Goal: Task Accomplishment & Management: Manage account settings

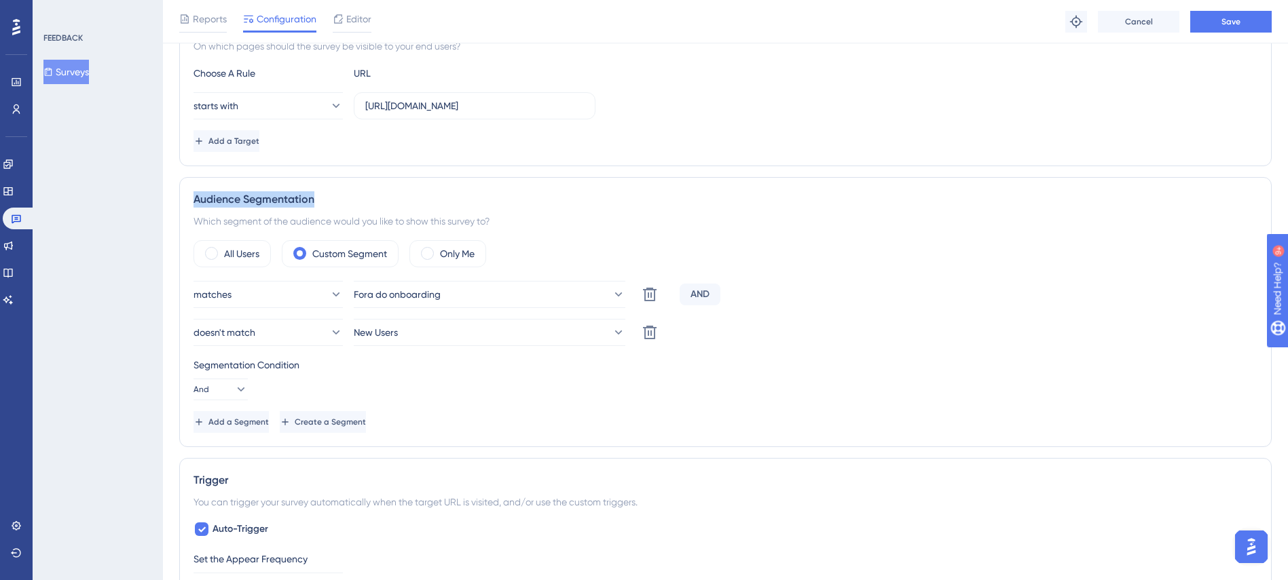
drag, startPoint x: 227, startPoint y: 197, endPoint x: 185, endPoint y: 198, distance: 42.8
click at [185, 198] on div "Audience Segmentation Which segment of the audience would you like to show this…" at bounding box center [725, 312] width 1092 height 270
copy div "Audience Segmentation"
click at [927, 318] on div "matches Fora do onboarding Delete AND doesn't match New Users Delete Segmentati…" at bounding box center [725, 357] width 1064 height 152
click at [14, 521] on icon at bounding box center [16, 526] width 11 height 11
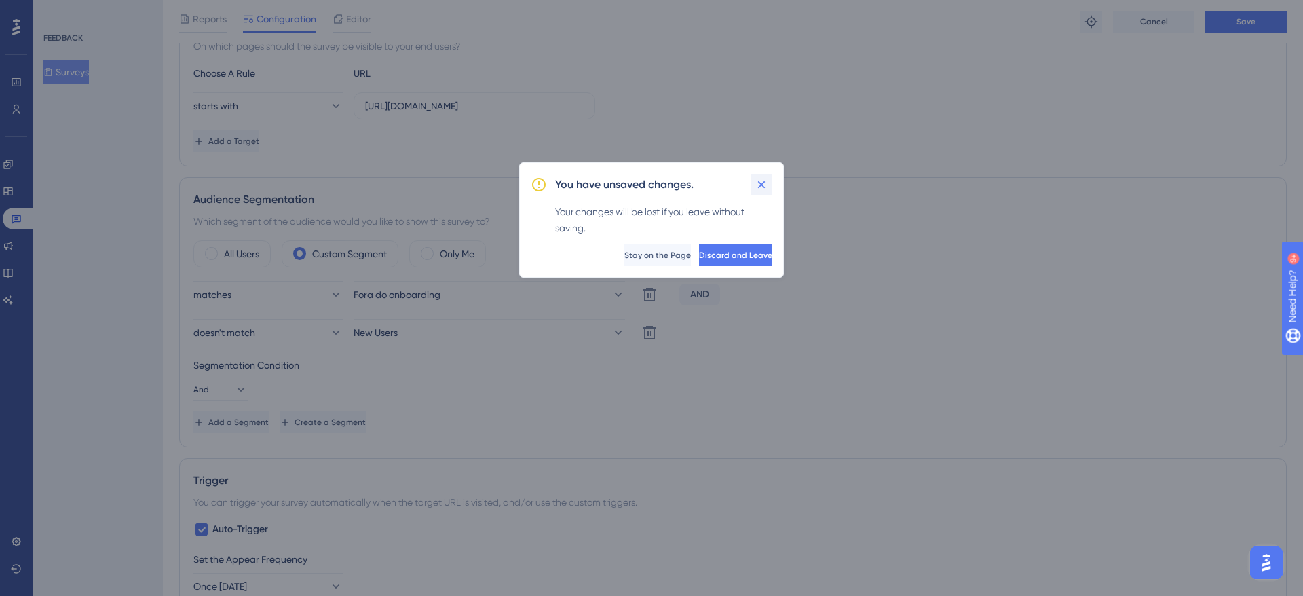
click at [759, 181] on icon at bounding box center [762, 185] width 14 height 14
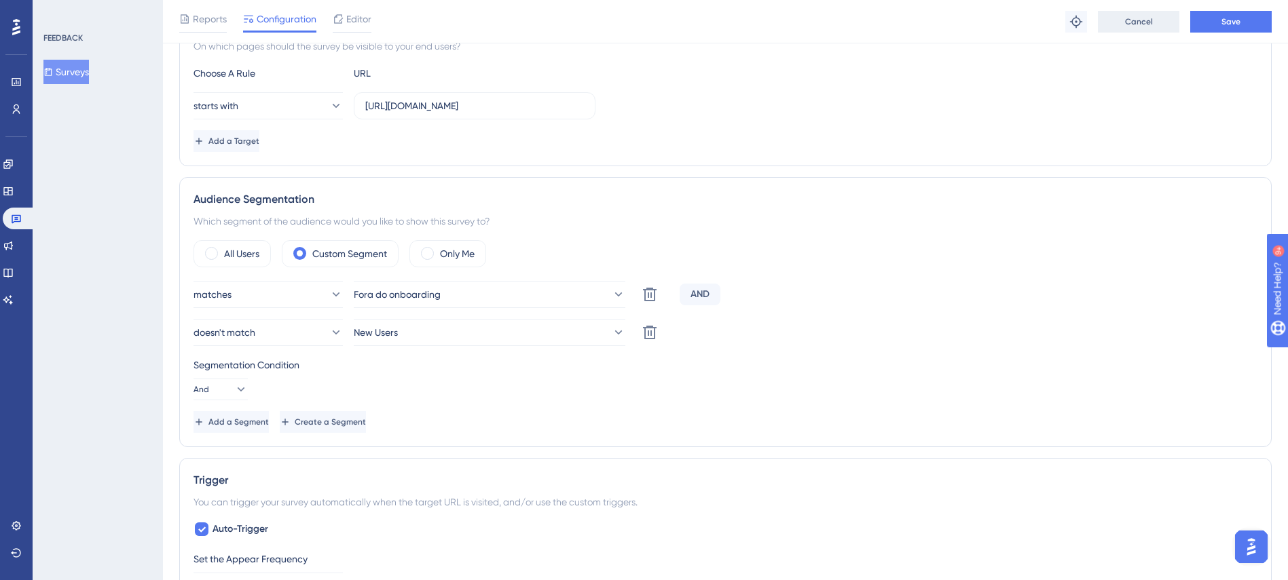
click at [1148, 28] on button "Cancel" at bounding box center [1137, 22] width 81 height 22
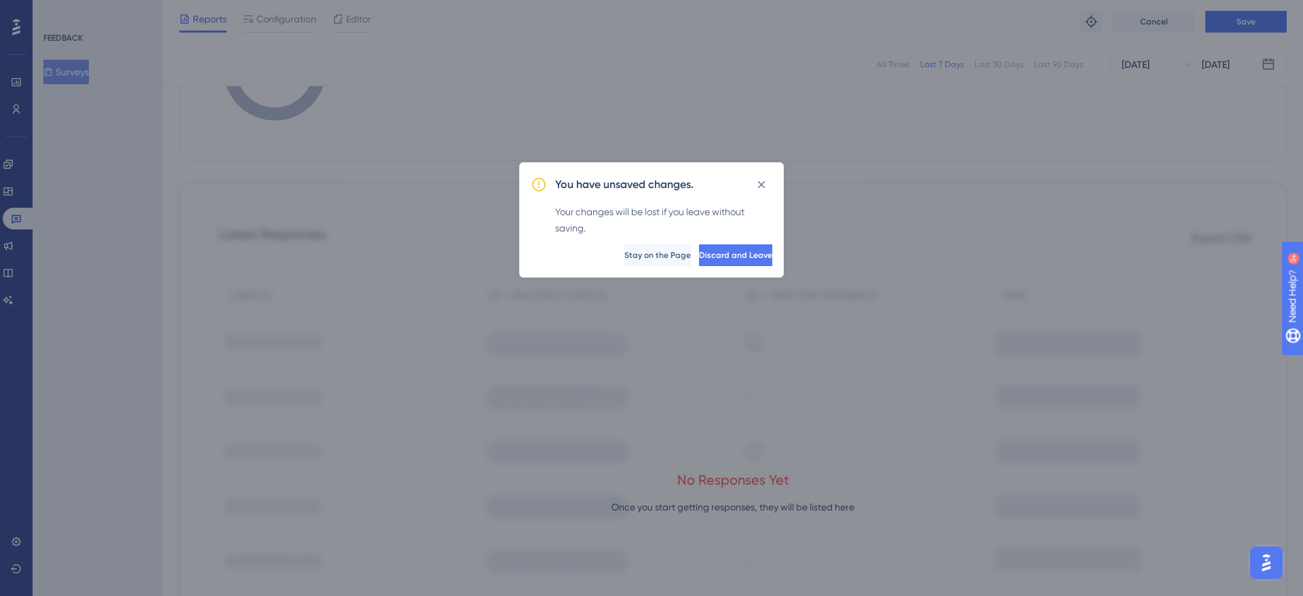
scroll to position [109, 0]
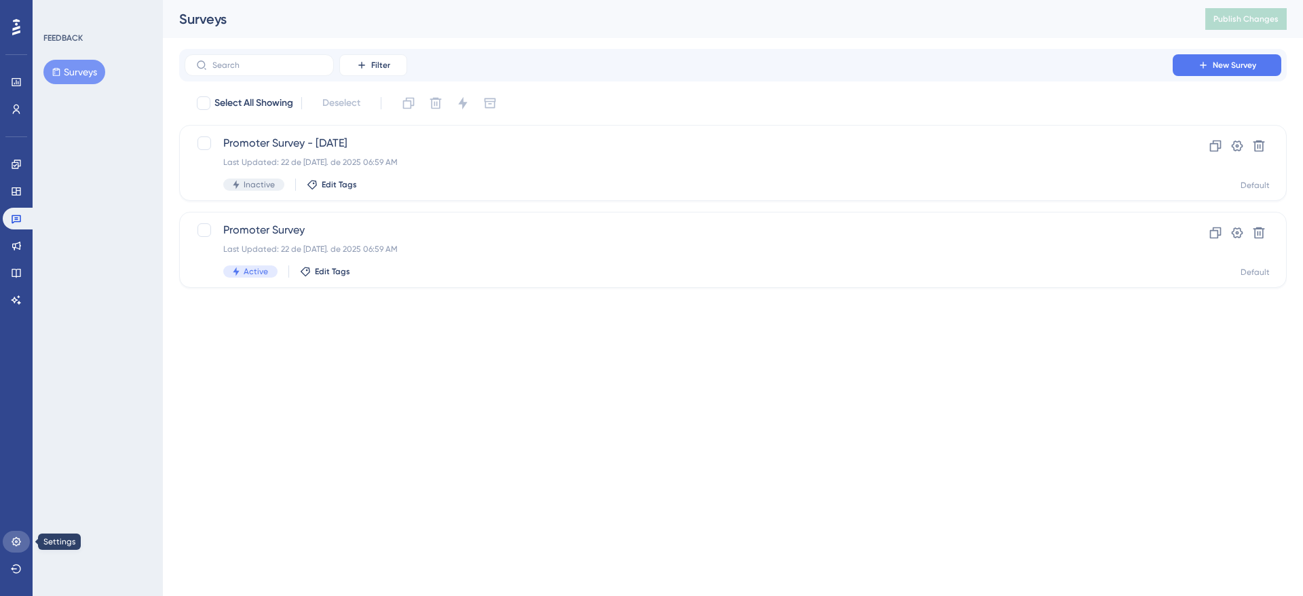
click at [16, 532] on link at bounding box center [16, 542] width 27 height 22
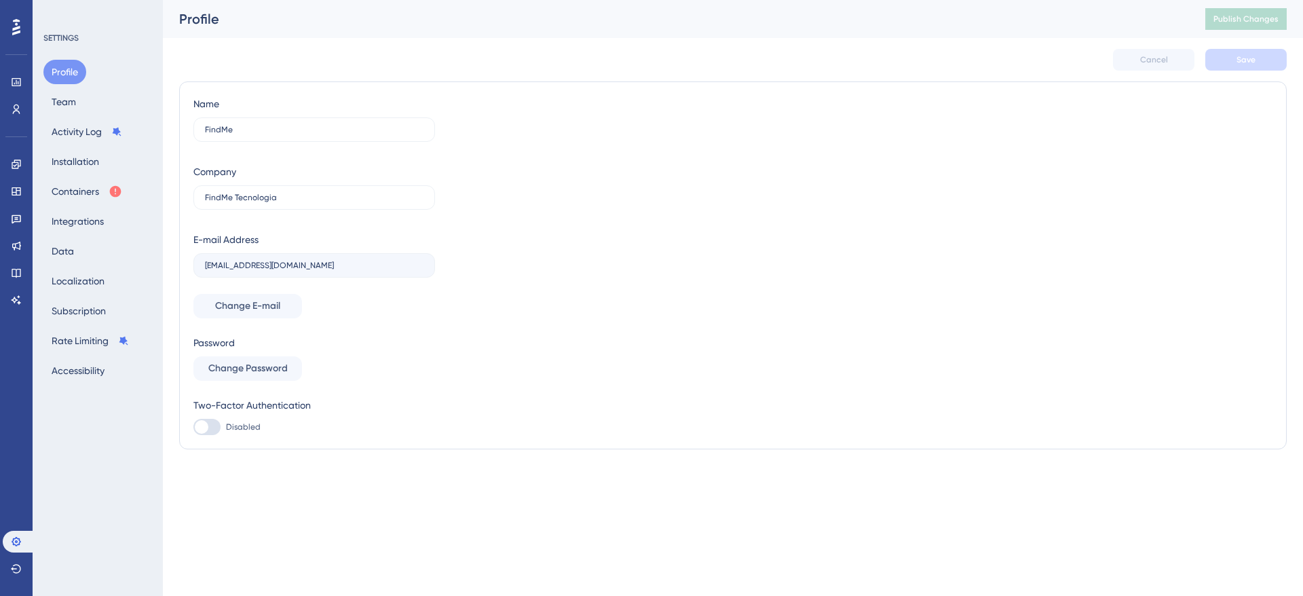
click at [82, 94] on div "Profile Team Activity Log Installation Containers Integrations Data Localizatio…" at bounding box center [98, 221] width 110 height 323
click at [72, 100] on button "Team" at bounding box center [63, 102] width 41 height 24
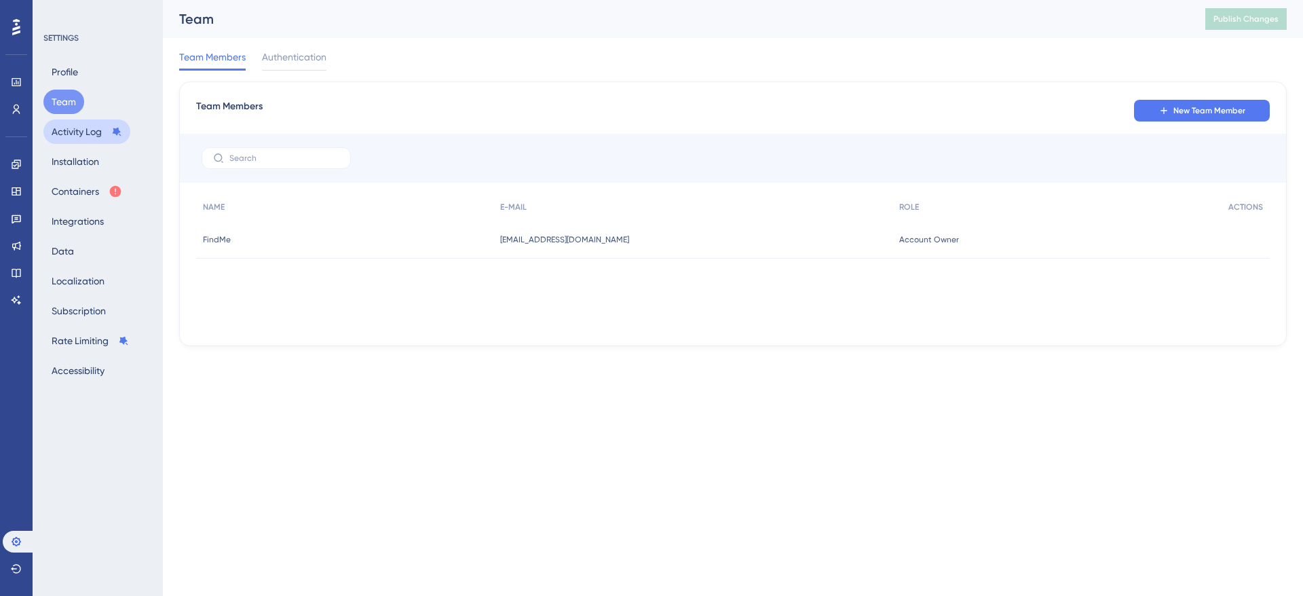
click at [78, 127] on button "Activity Log" at bounding box center [86, 131] width 87 height 24
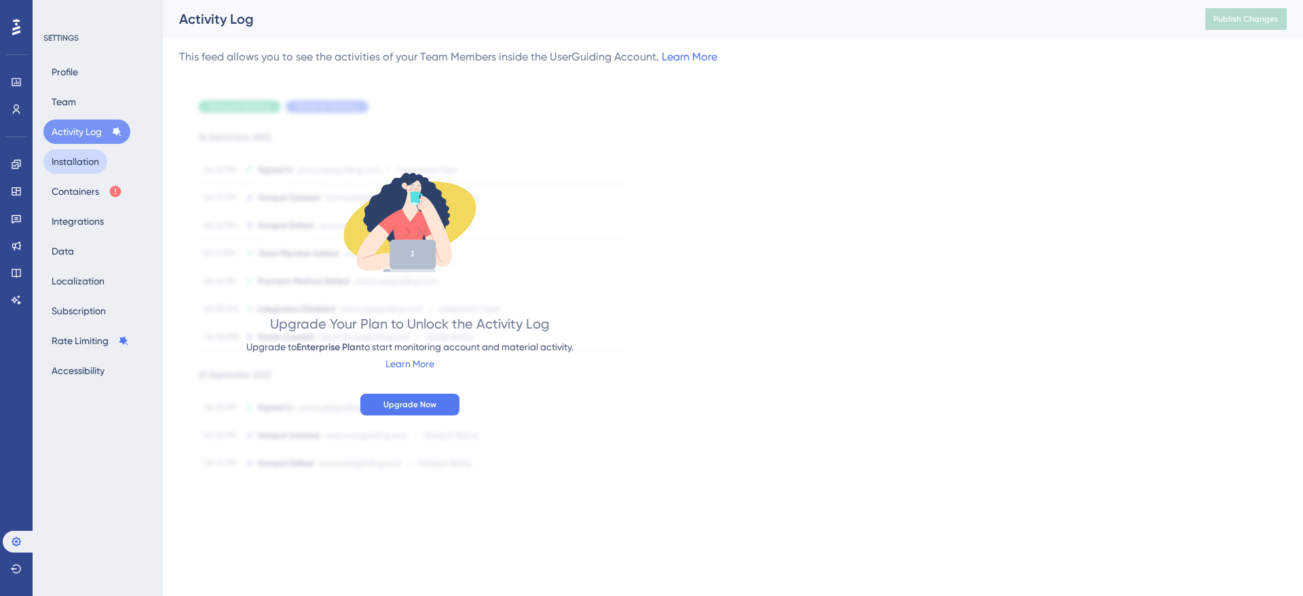
click at [81, 168] on button "Installation" at bounding box center [75, 161] width 64 height 24
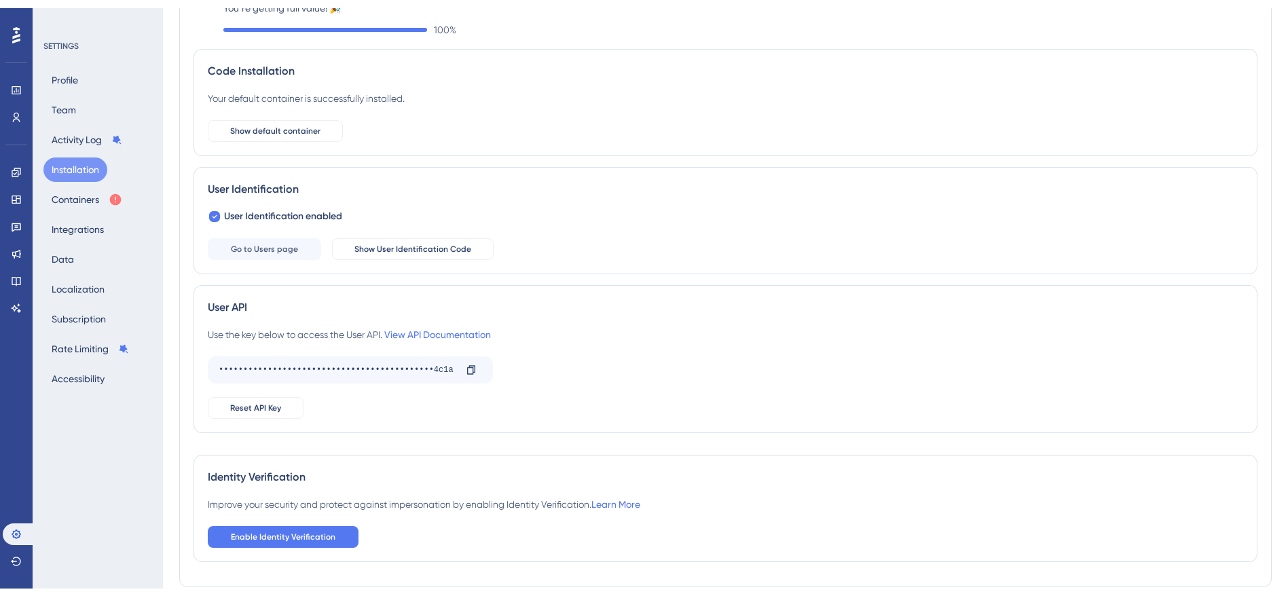
scroll to position [119, 0]
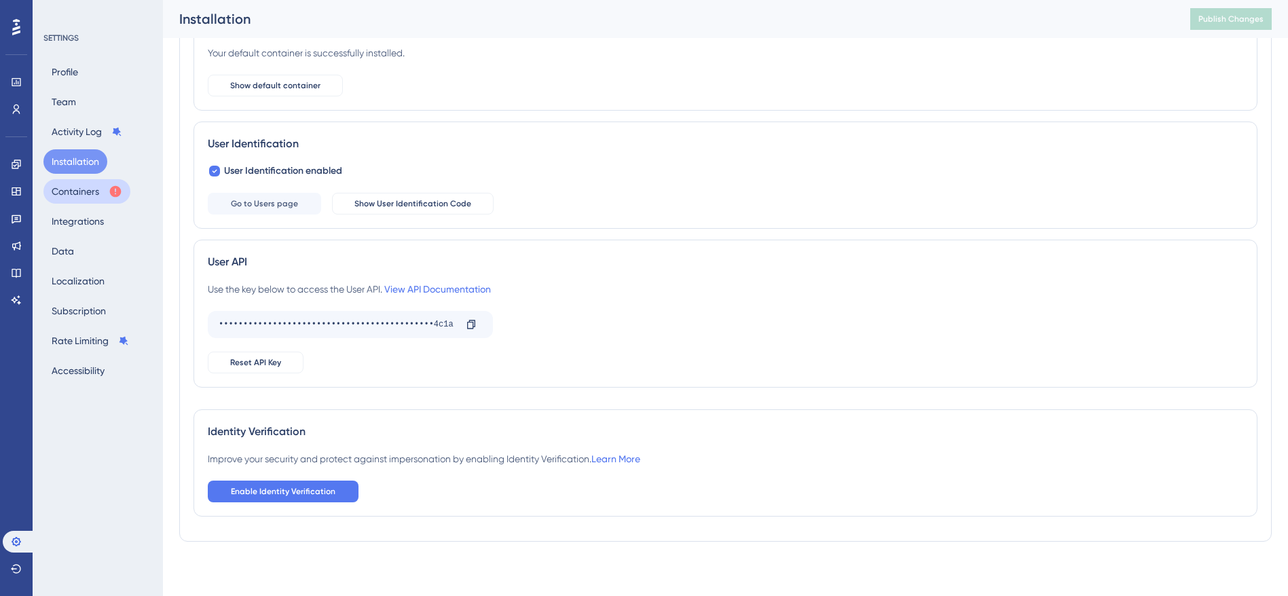
click at [87, 193] on button "Containers" at bounding box center [86, 191] width 87 height 24
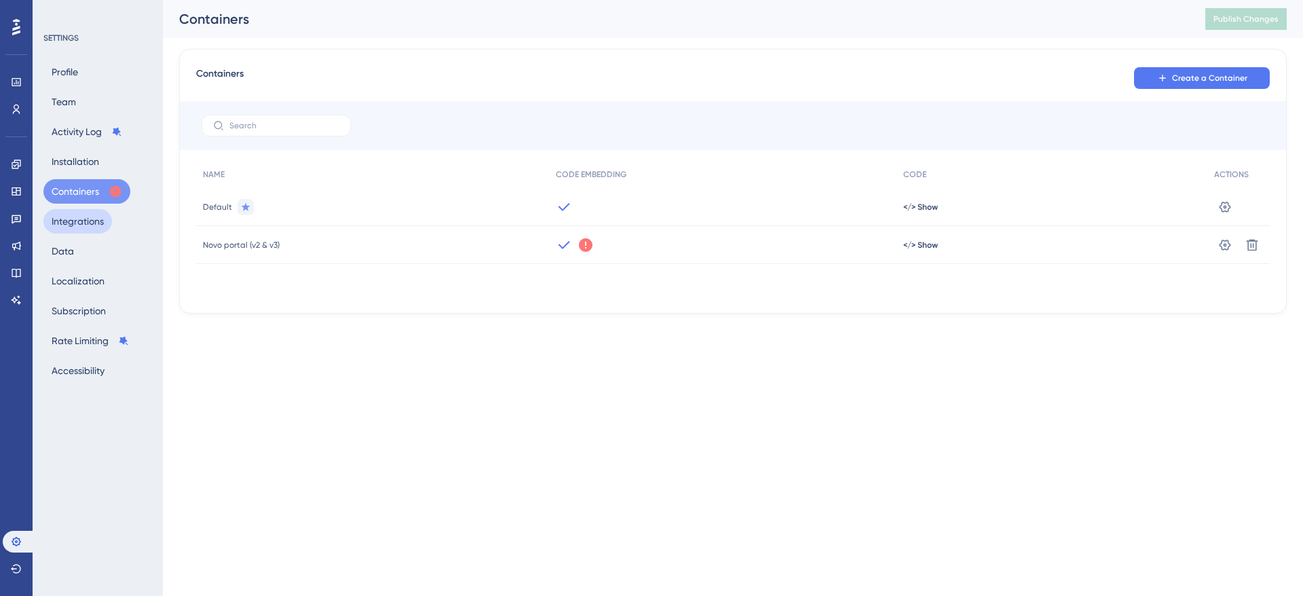
click at [81, 219] on button "Integrations" at bounding box center [77, 221] width 69 height 24
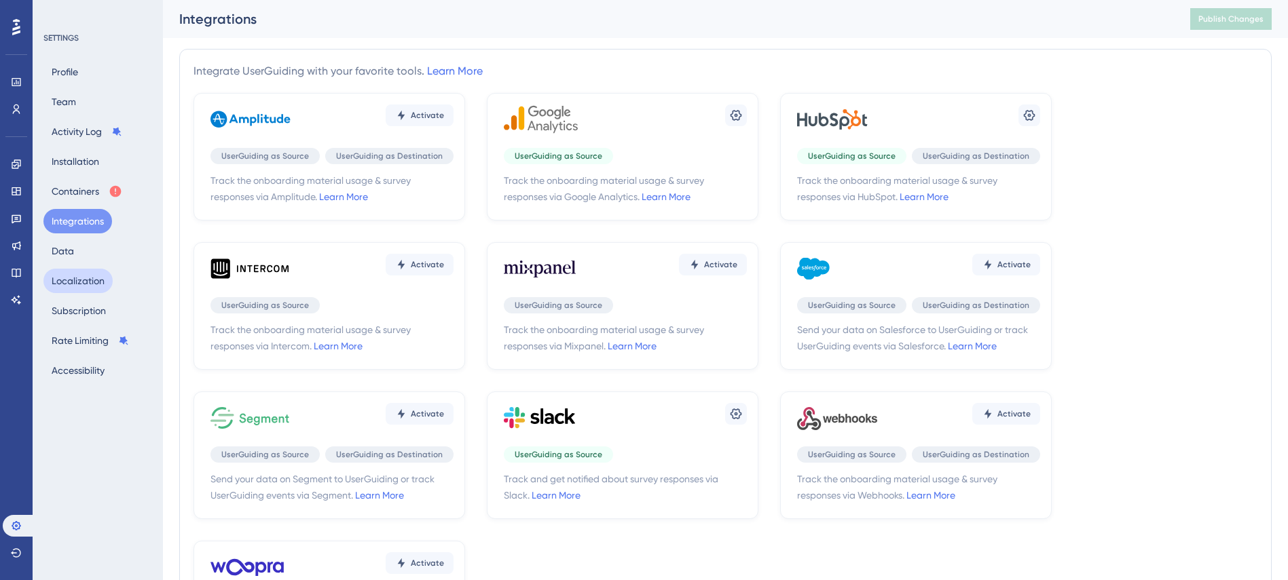
click at [92, 277] on button "Localization" at bounding box center [77, 281] width 69 height 24
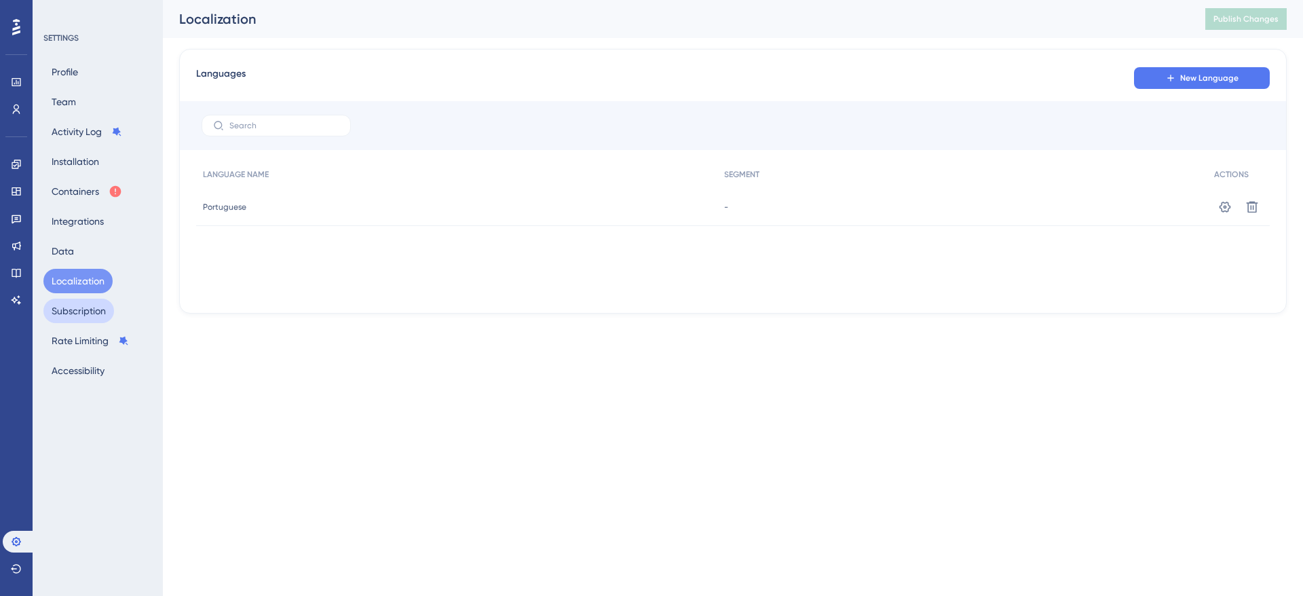
click at [86, 313] on button "Subscription" at bounding box center [78, 311] width 71 height 24
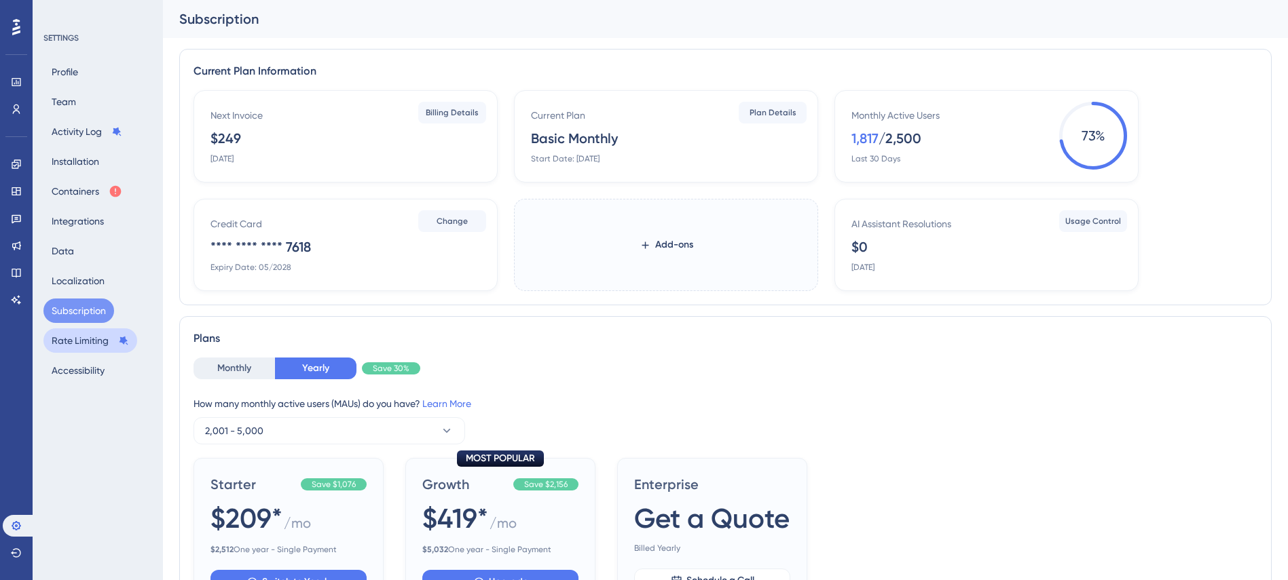
click at [88, 342] on button "Rate Limiting" at bounding box center [90, 340] width 94 height 24
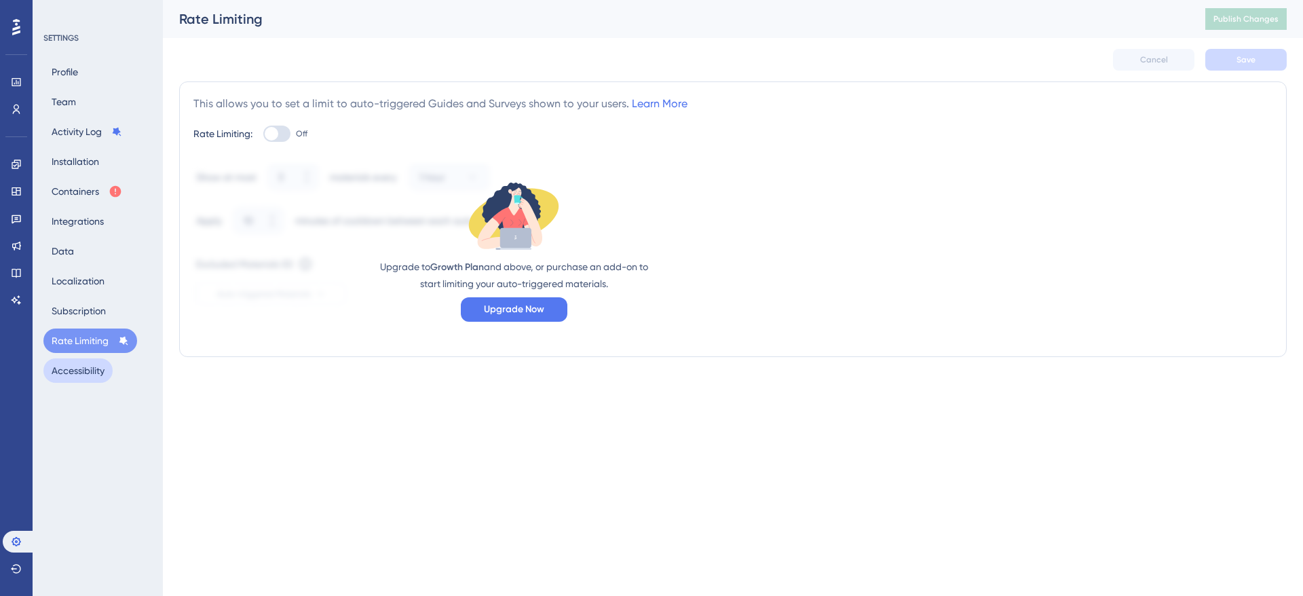
click at [83, 364] on button "Accessibility" at bounding box center [77, 370] width 69 height 24
click at [7, 532] on link at bounding box center [19, 542] width 33 height 22
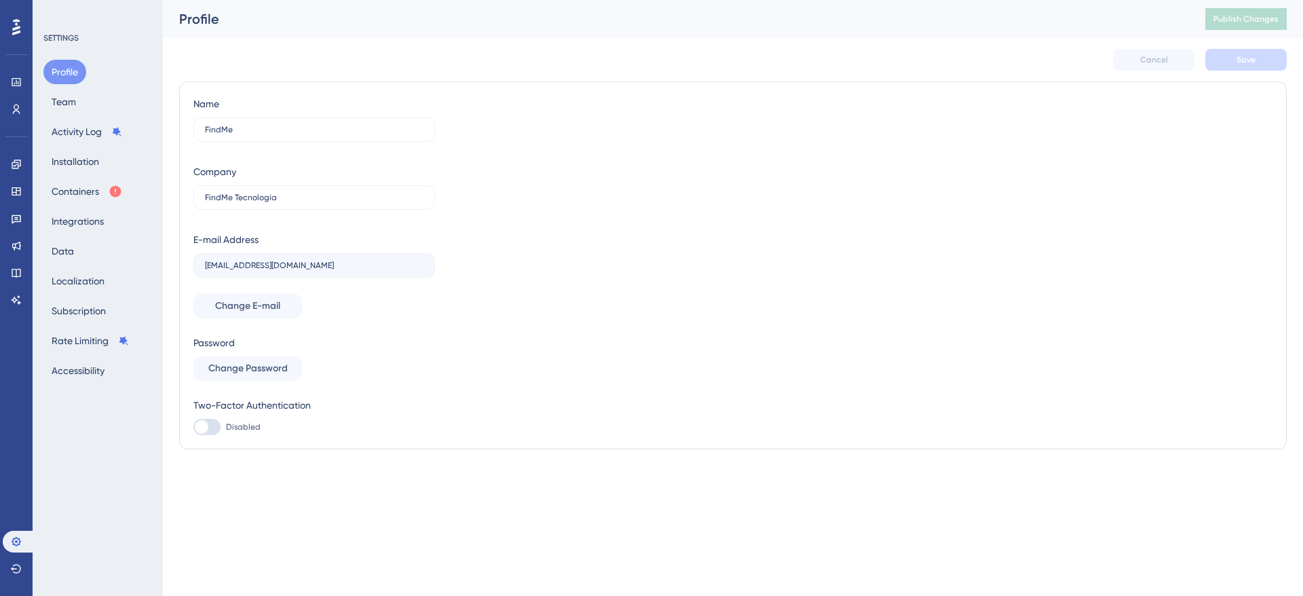
drag, startPoint x: 23, startPoint y: 447, endPoint x: 29, endPoint y: 322, distance: 125.7
click at [24, 445] on div "Performance Users Engagement Widgets Feedback Product Updates Knowledge Base AI…" at bounding box center [16, 298] width 33 height 596
click at [21, 20] on div at bounding box center [16, 27] width 22 height 22
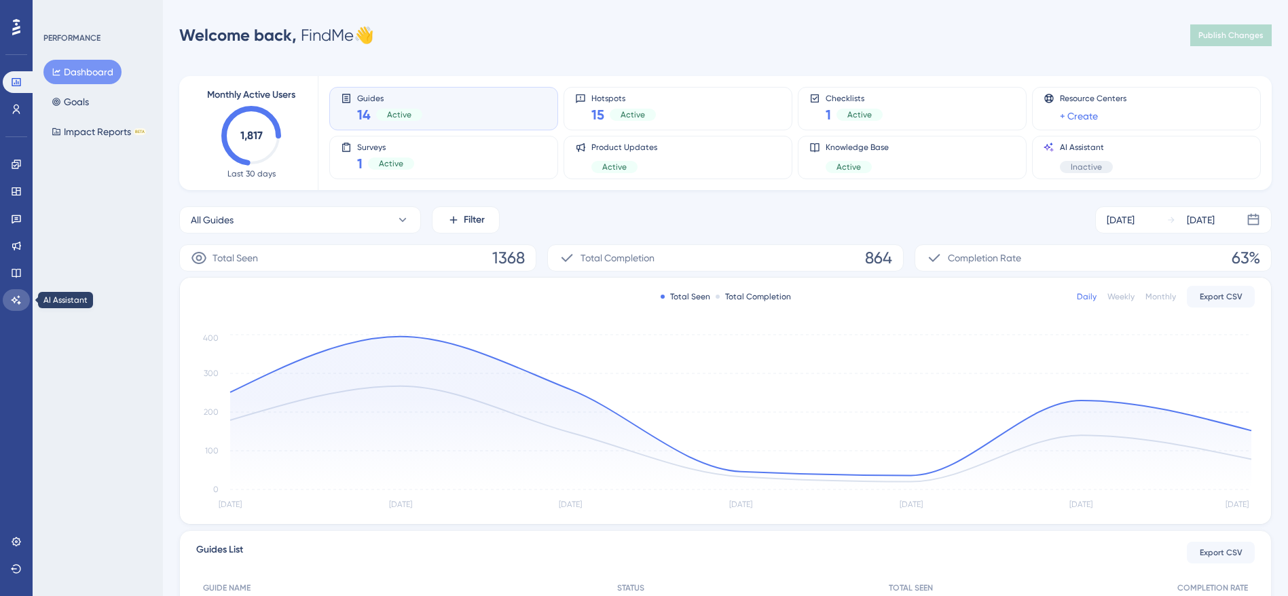
click at [13, 295] on icon at bounding box center [16, 300] width 11 height 11
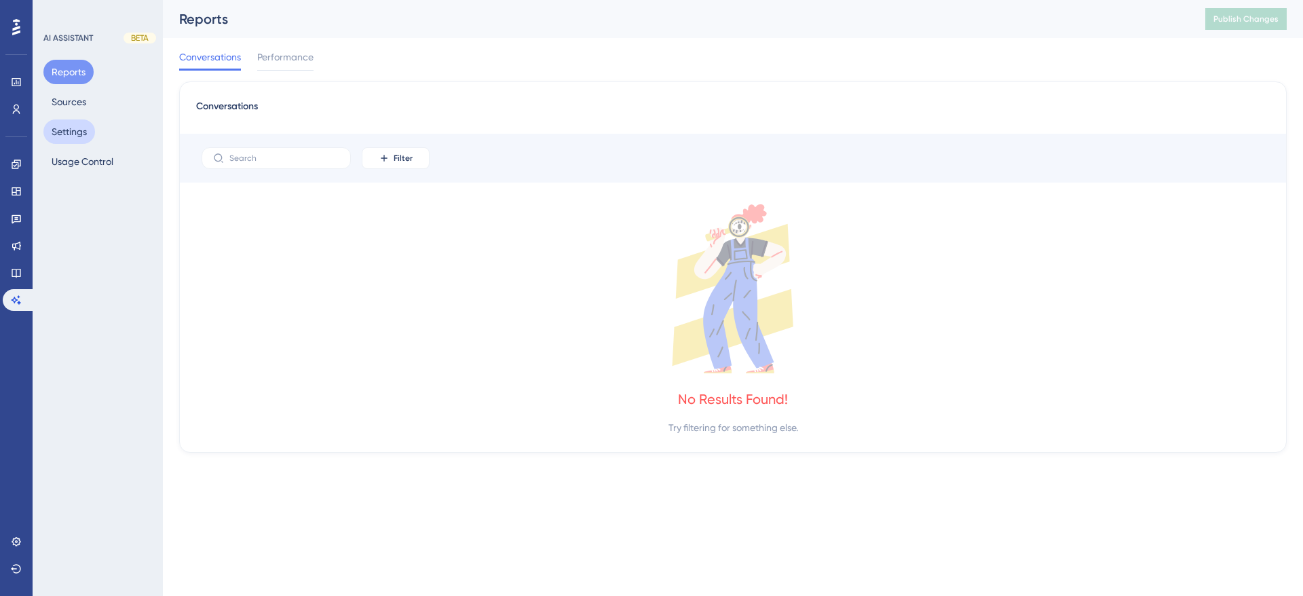
click at [89, 141] on button "Settings" at bounding box center [69, 131] width 52 height 24
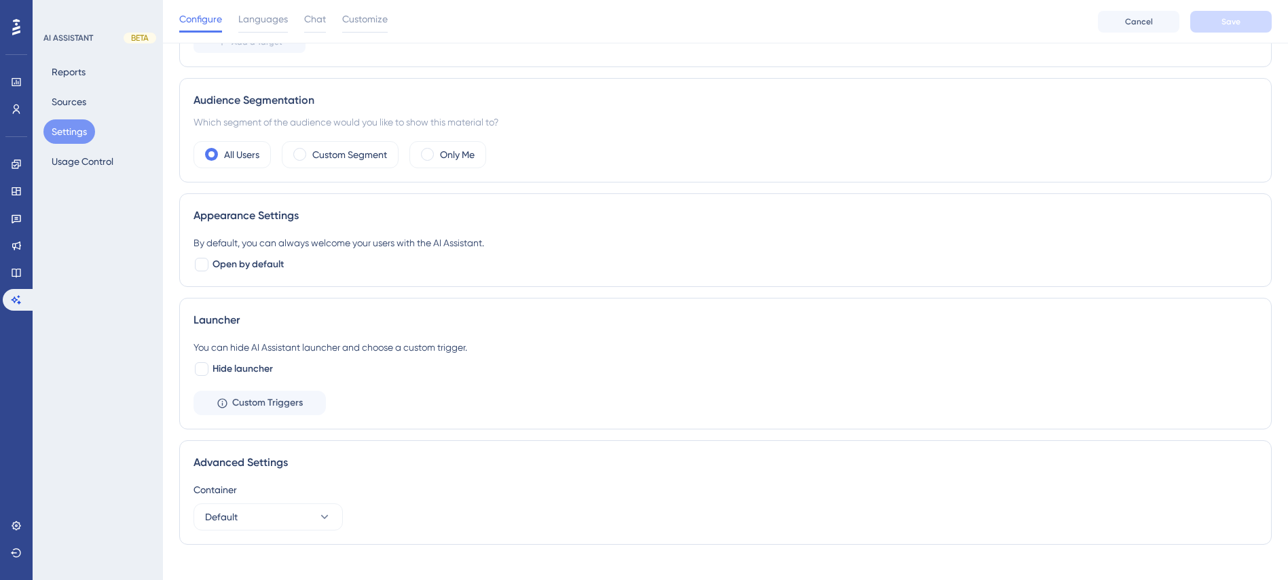
scroll to position [259, 0]
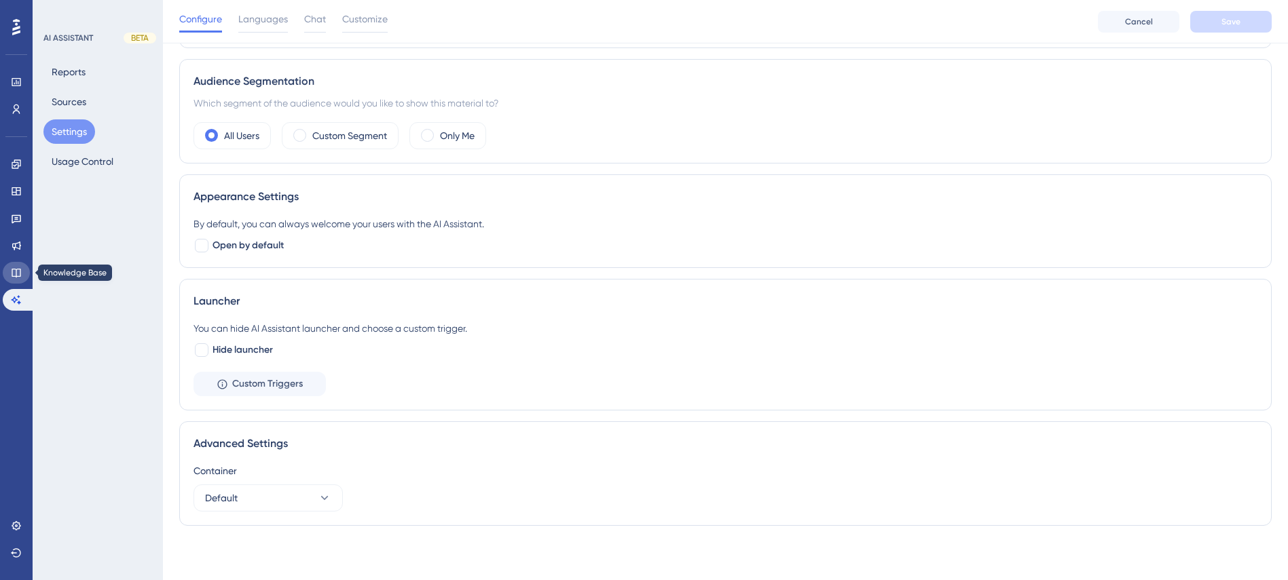
click at [8, 265] on link at bounding box center [16, 273] width 27 height 22
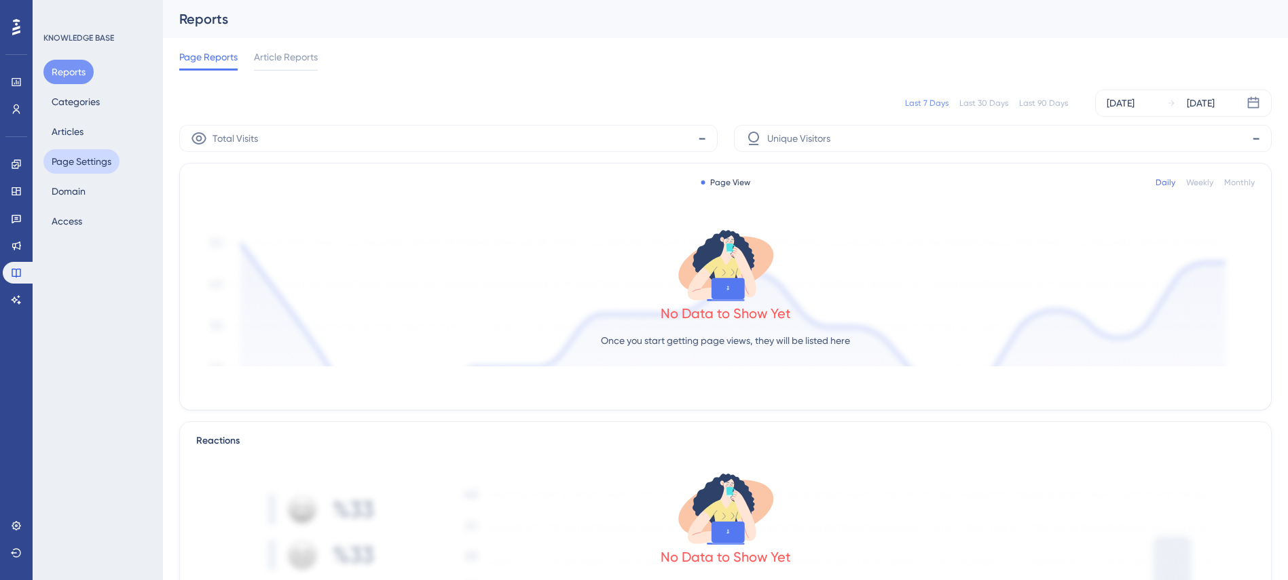
click at [93, 169] on button "Page Settings" at bounding box center [81, 161] width 76 height 24
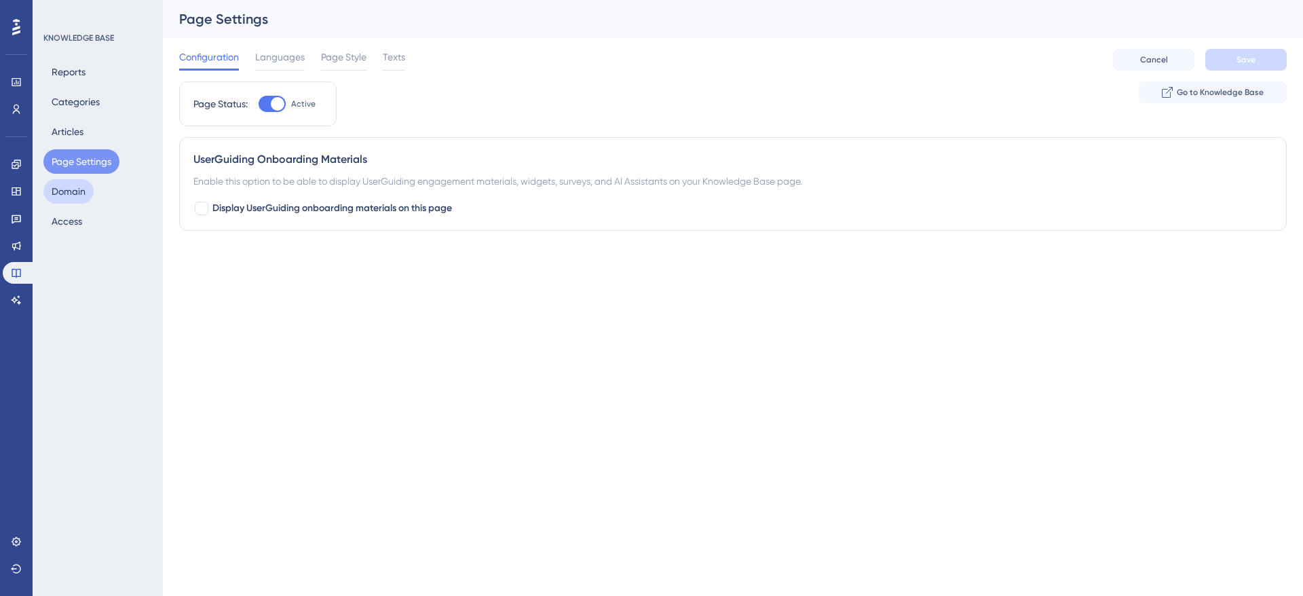
click at [86, 190] on button "Domain" at bounding box center [68, 191] width 50 height 24
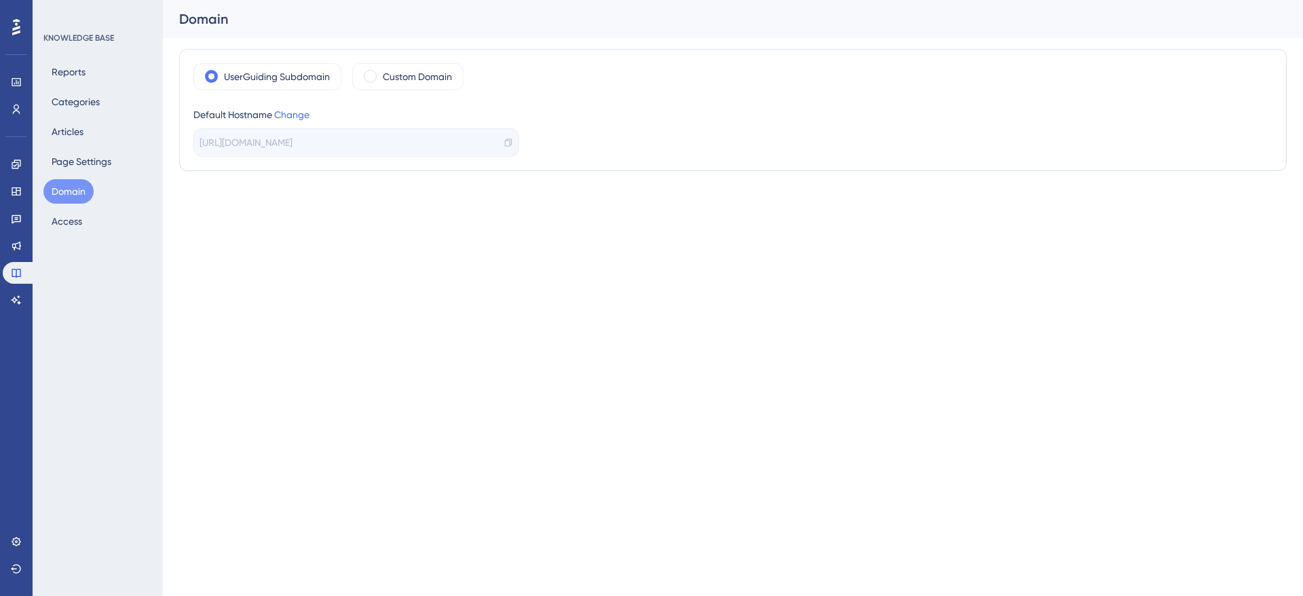
click at [94, 132] on div "Reports Categories Articles Page Settings Domain Access" at bounding box center [98, 147] width 110 height 174
click at [77, 132] on button "Articles" at bounding box center [67, 131] width 48 height 24
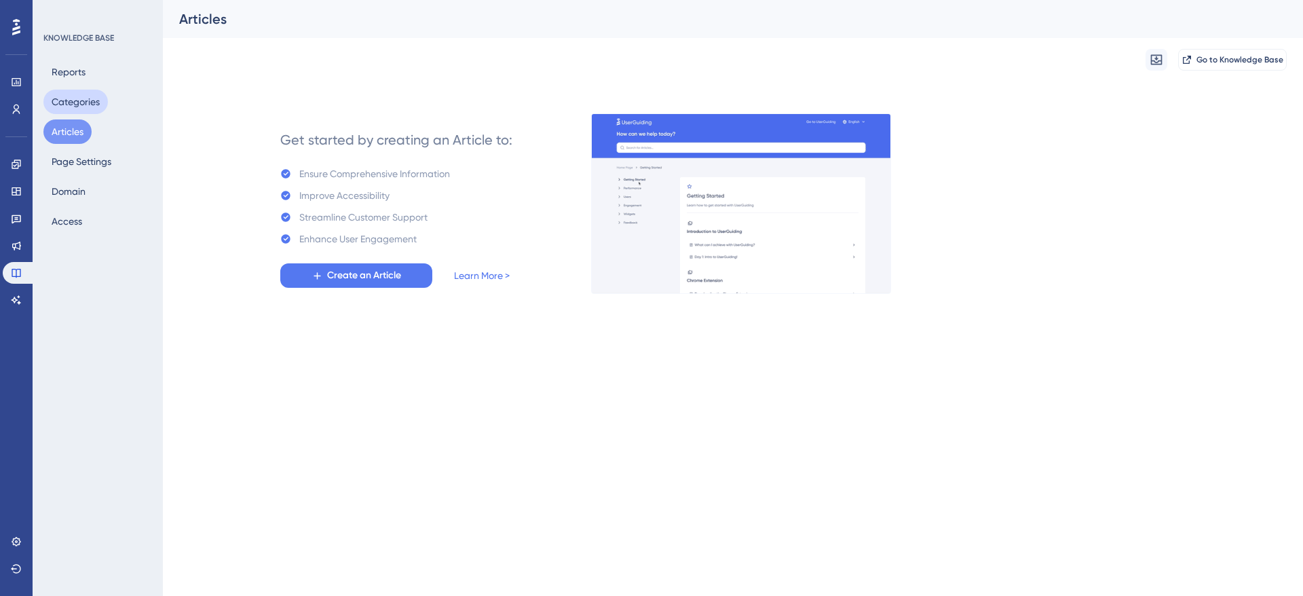
click at [93, 100] on button "Categories" at bounding box center [75, 102] width 64 height 24
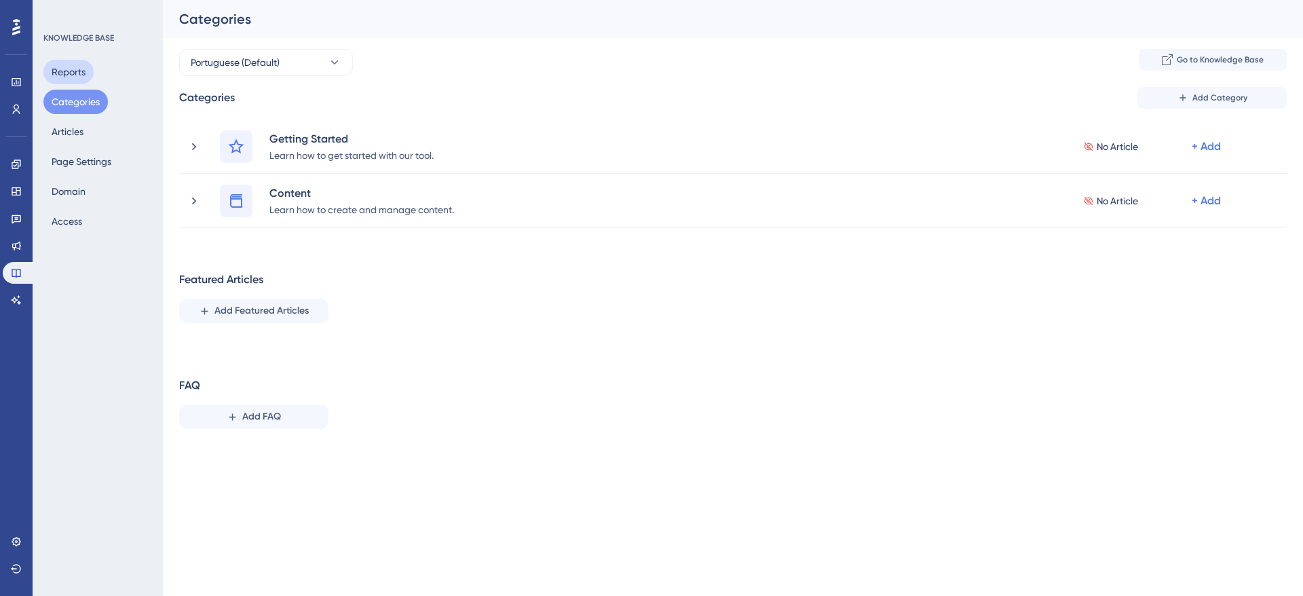
click at [77, 74] on button "Reports" at bounding box center [68, 72] width 50 height 24
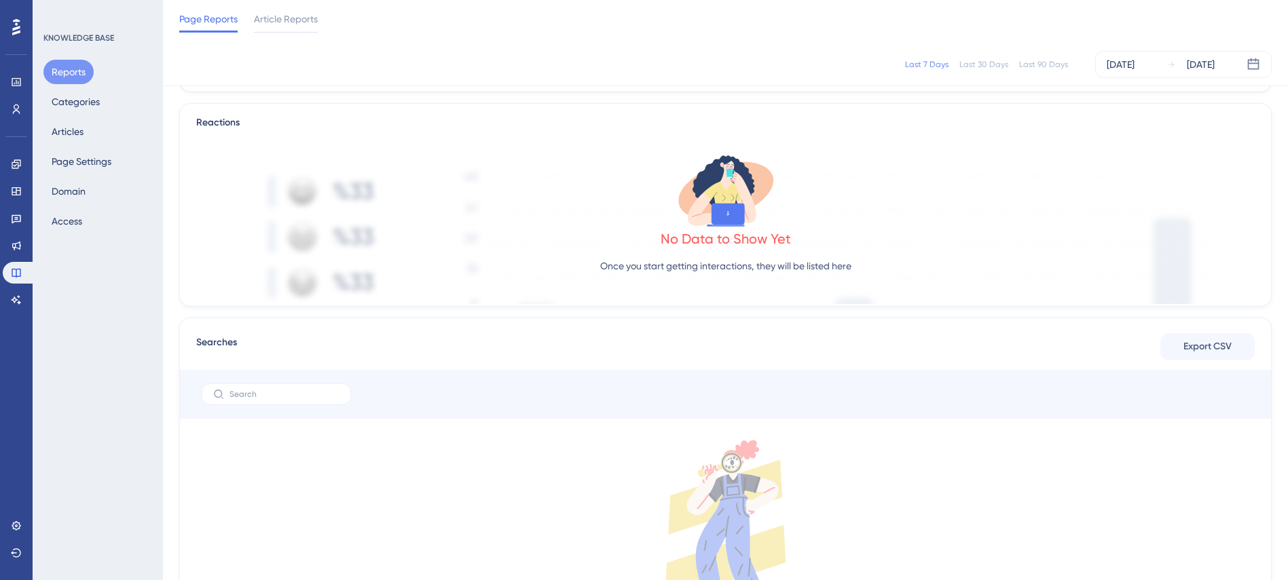
scroll to position [407, 0]
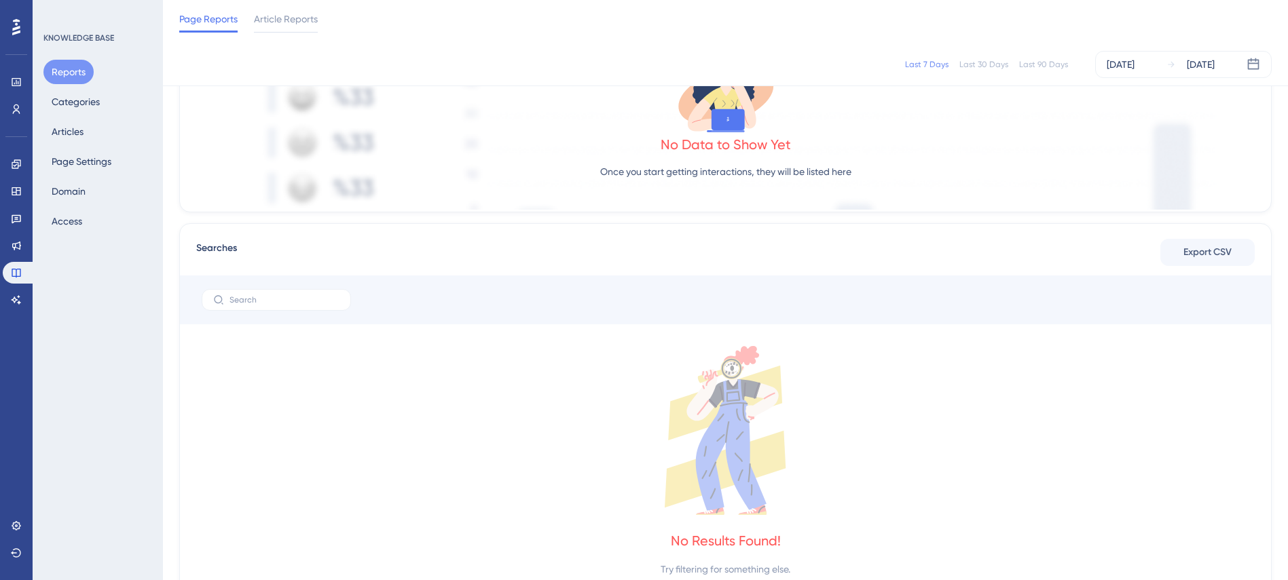
click at [95, 217] on div "Reports Categories Articles Page Settings Domain Access" at bounding box center [98, 147] width 110 height 174
click at [71, 223] on button "Access" at bounding box center [66, 221] width 47 height 24
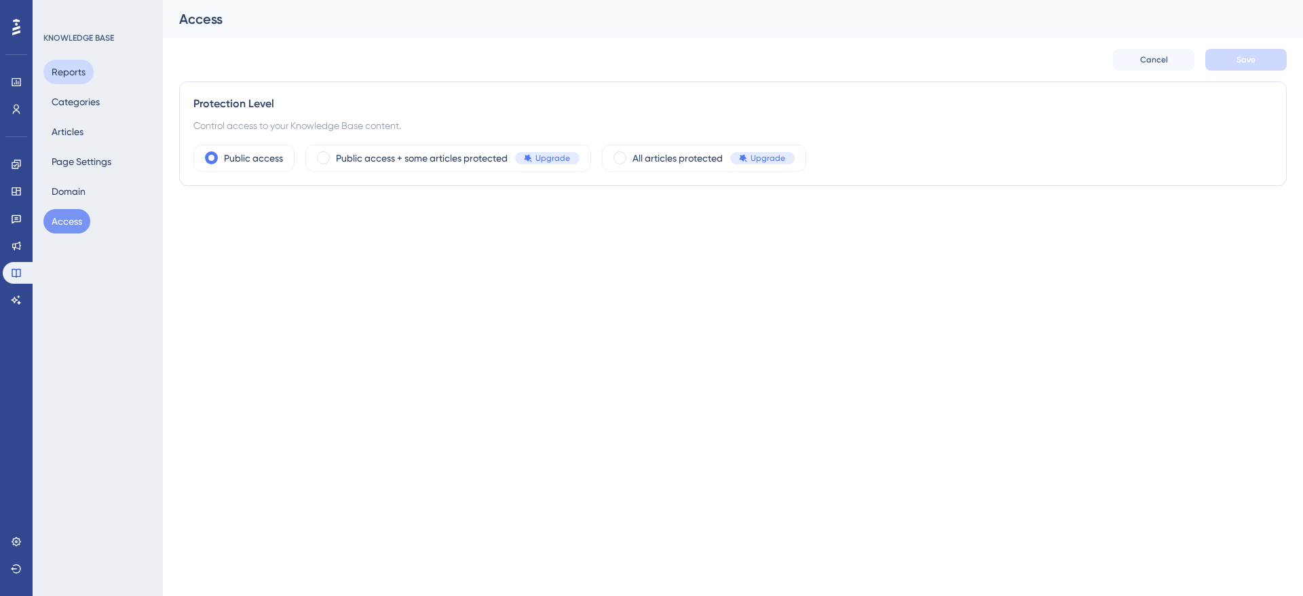
click at [71, 64] on button "Reports" at bounding box center [68, 72] width 50 height 24
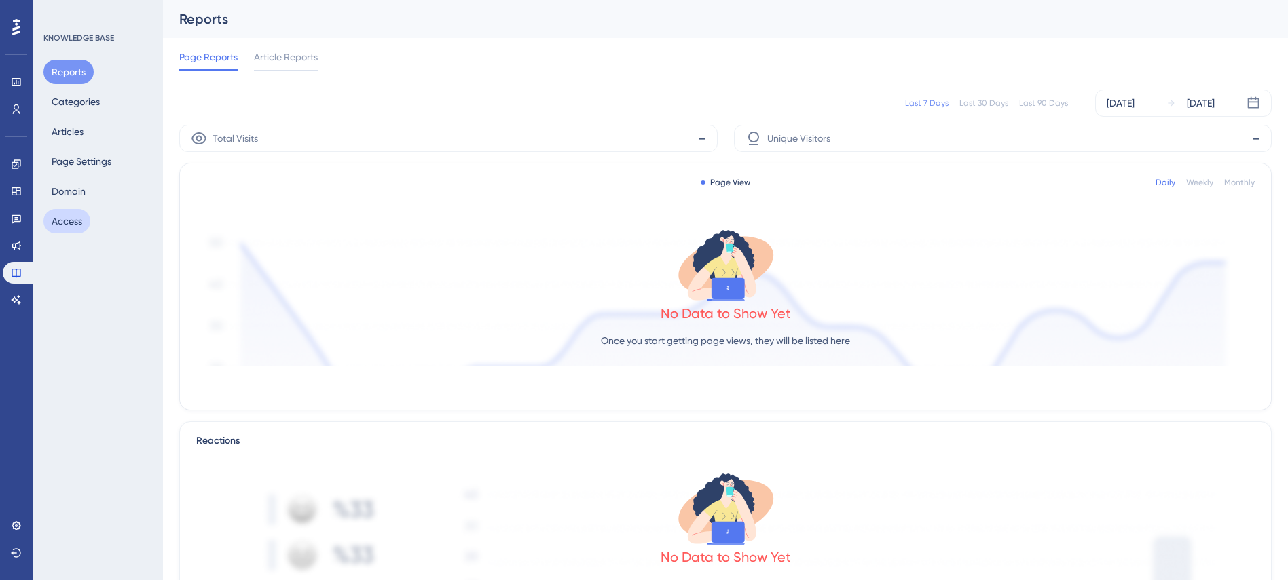
click at [56, 210] on button "Access" at bounding box center [66, 221] width 47 height 24
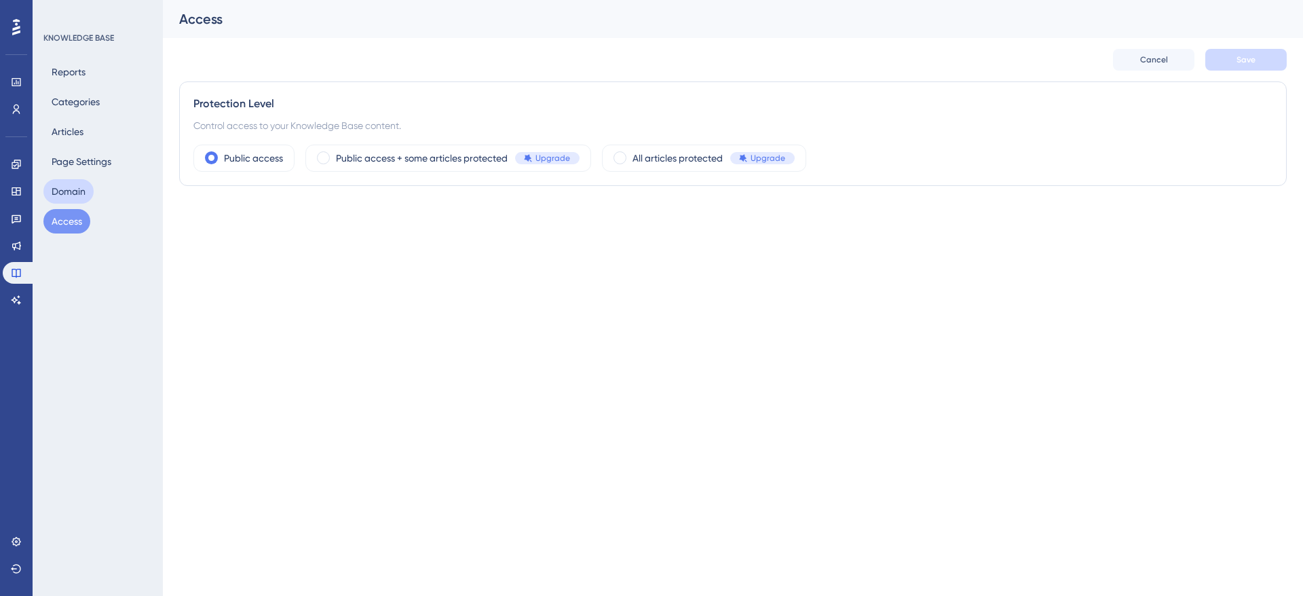
click at [76, 189] on button "Domain" at bounding box center [68, 191] width 50 height 24
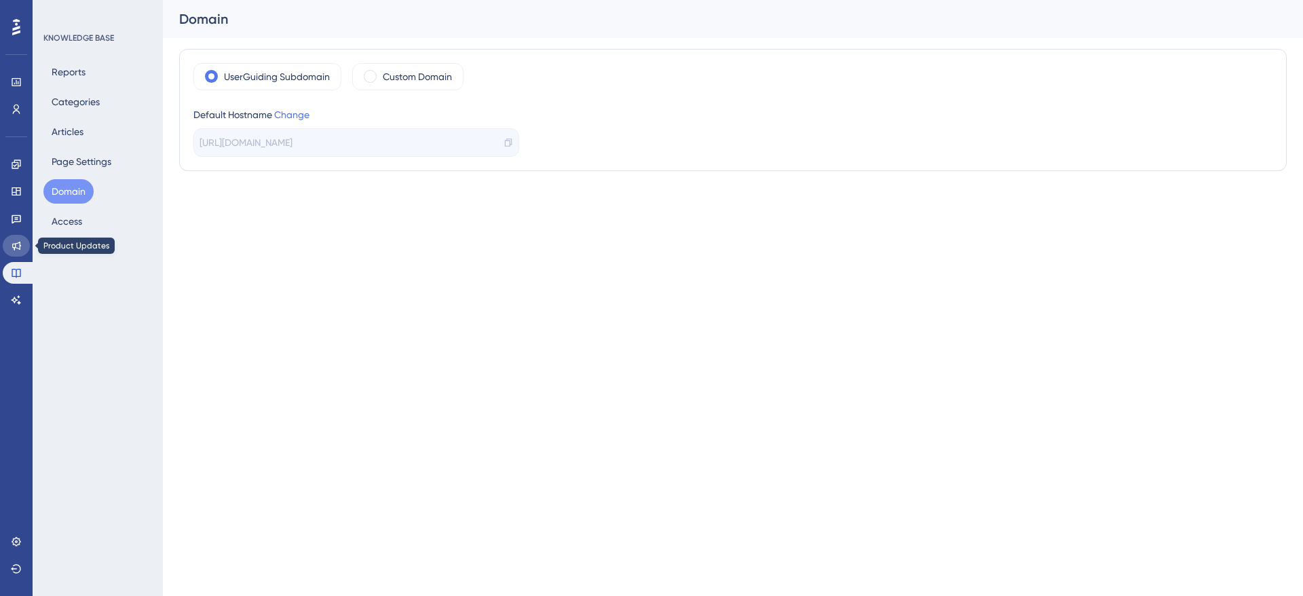
click at [19, 242] on icon at bounding box center [16, 245] width 11 height 11
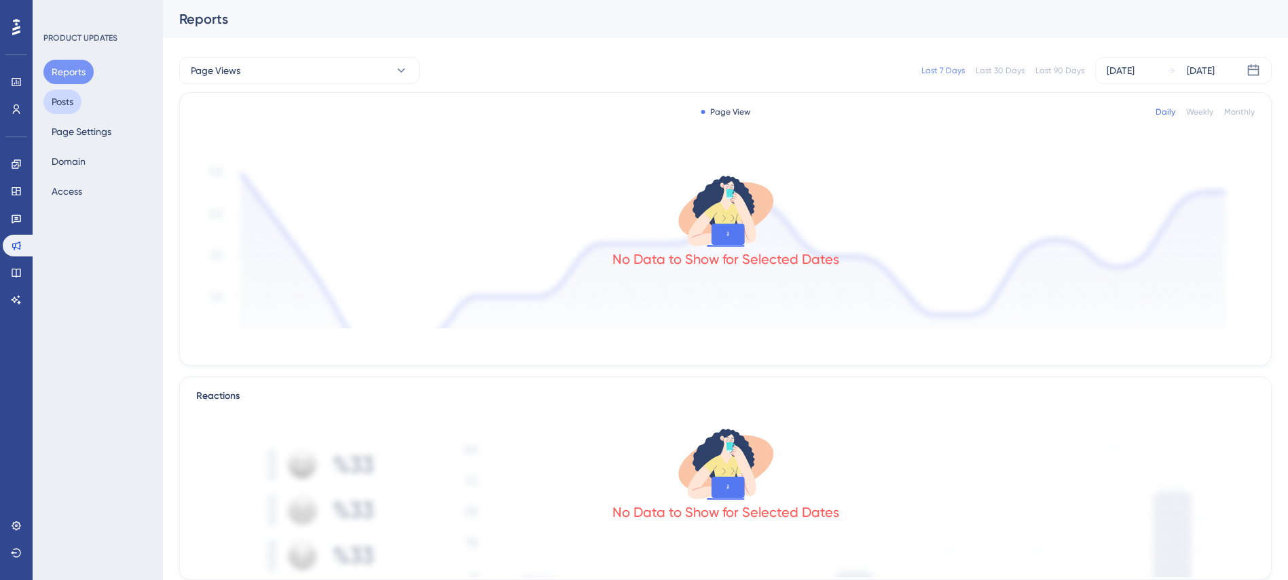
click at [69, 109] on button "Posts" at bounding box center [62, 102] width 38 height 24
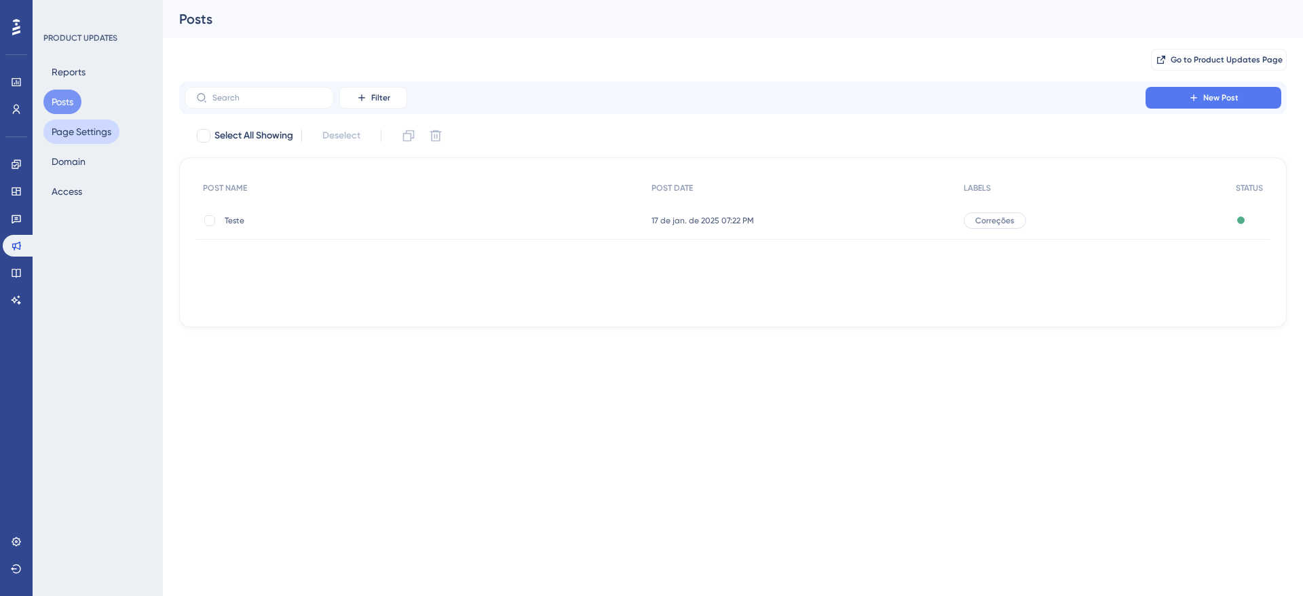
click at [79, 143] on button "Page Settings" at bounding box center [81, 131] width 76 height 24
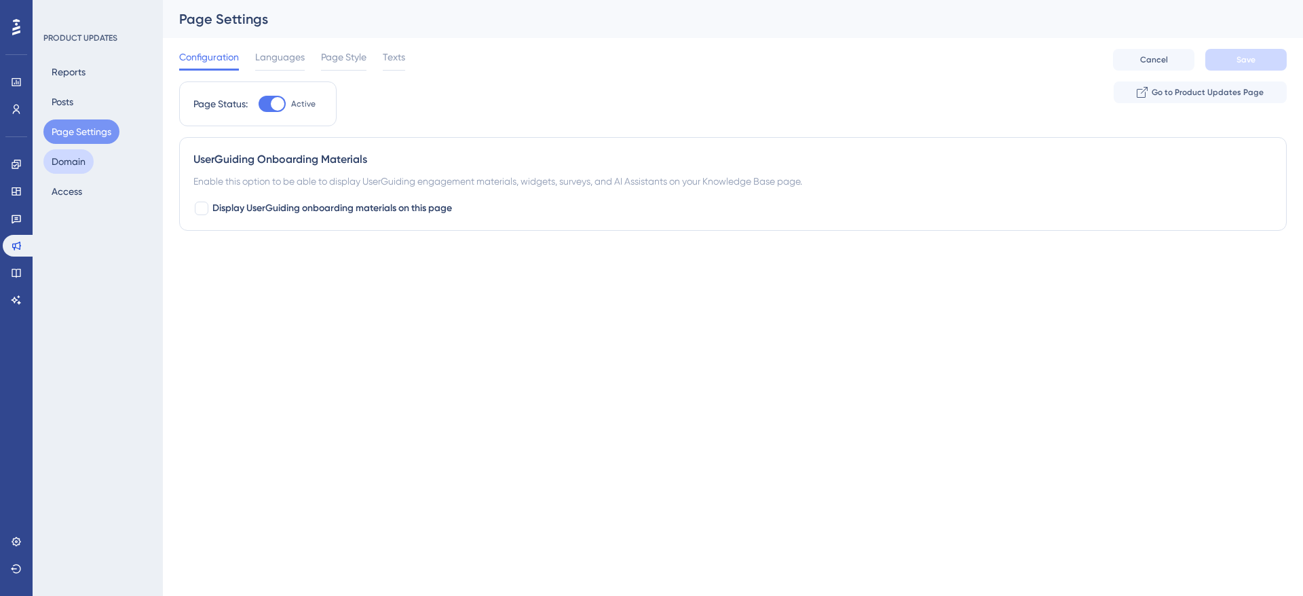
click at [64, 170] on button "Domain" at bounding box center [68, 161] width 50 height 24
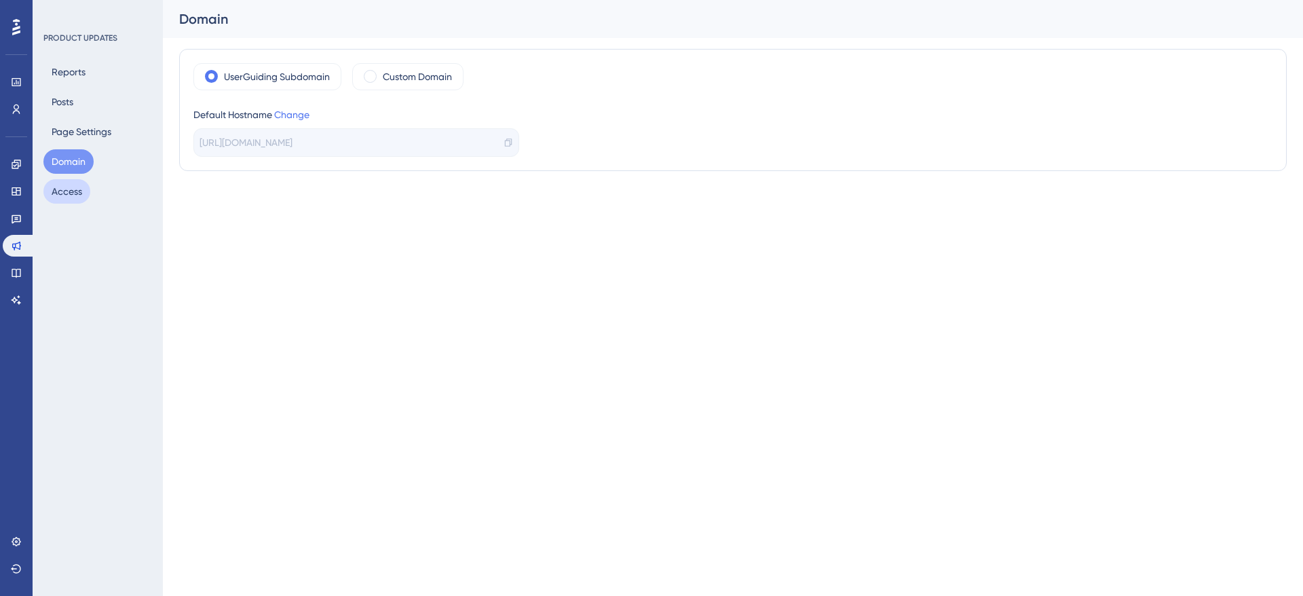
click at [68, 195] on button "Access" at bounding box center [66, 191] width 47 height 24
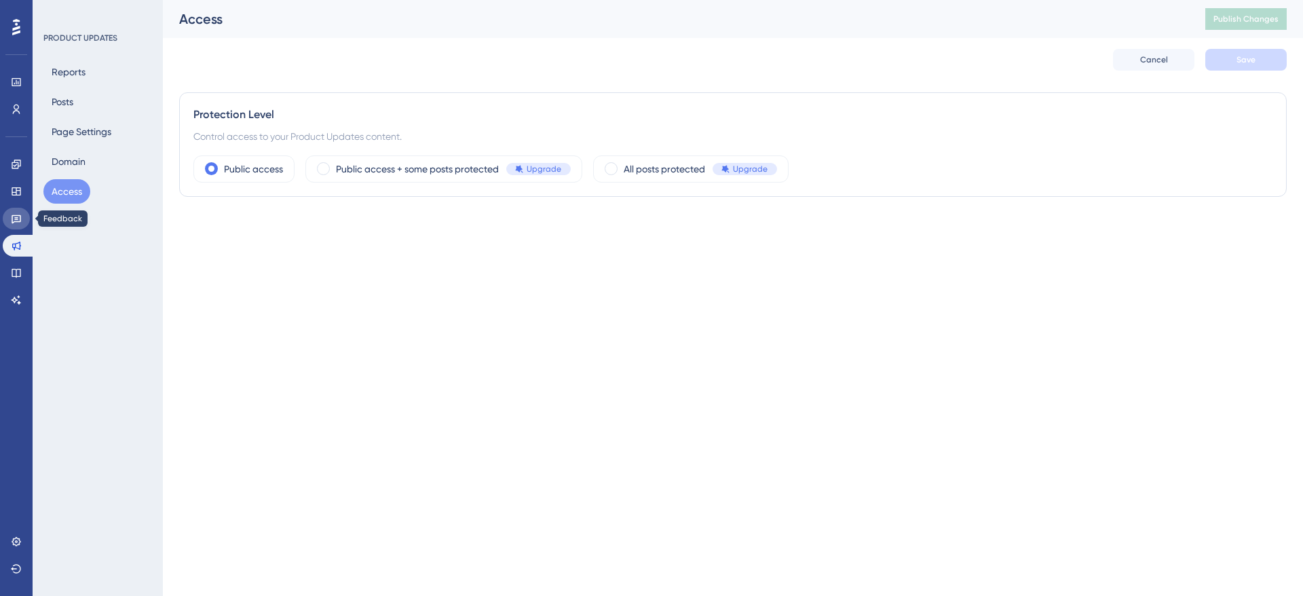
click at [23, 211] on link at bounding box center [16, 219] width 27 height 22
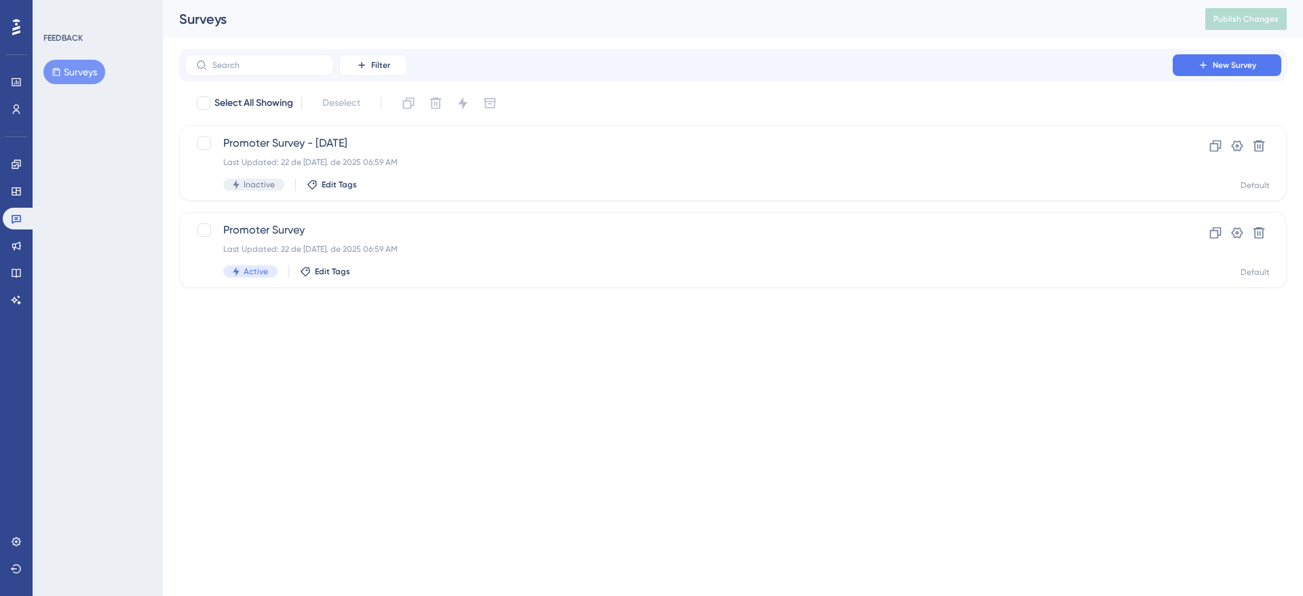
click at [116, 197] on div "FEEDBACK Surveys" at bounding box center [98, 298] width 130 height 596
click at [134, 140] on div "FEEDBACK Surveys" at bounding box center [98, 298] width 130 height 596
click at [1239, 234] on icon at bounding box center [1237, 233] width 14 height 14
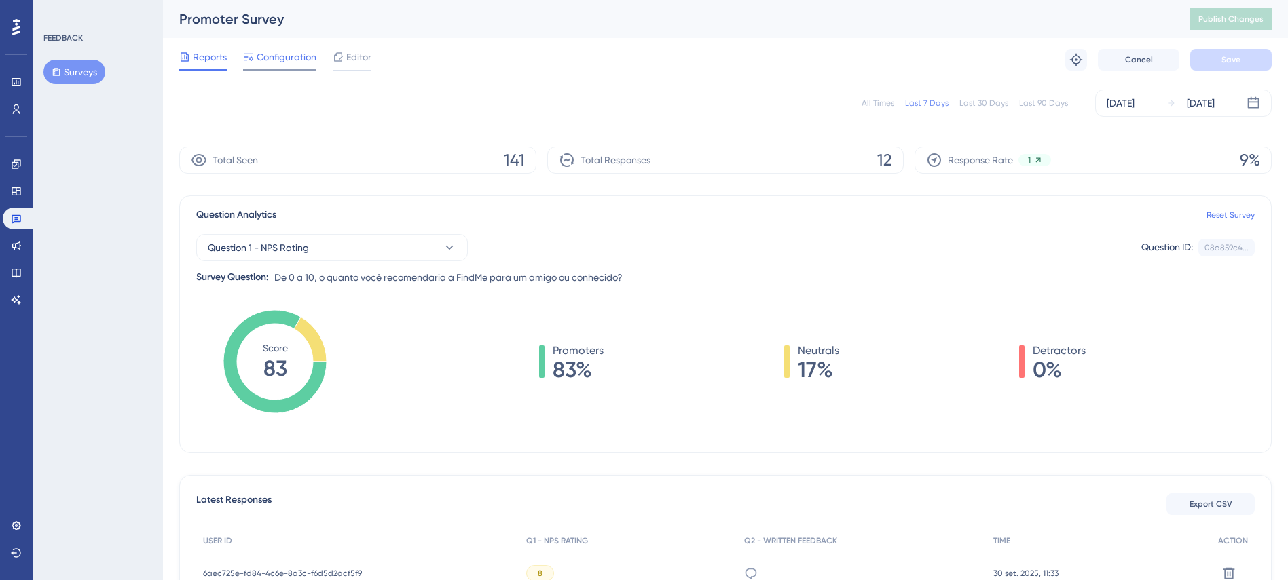
click at [282, 63] on span "Configuration" at bounding box center [287, 57] width 60 height 16
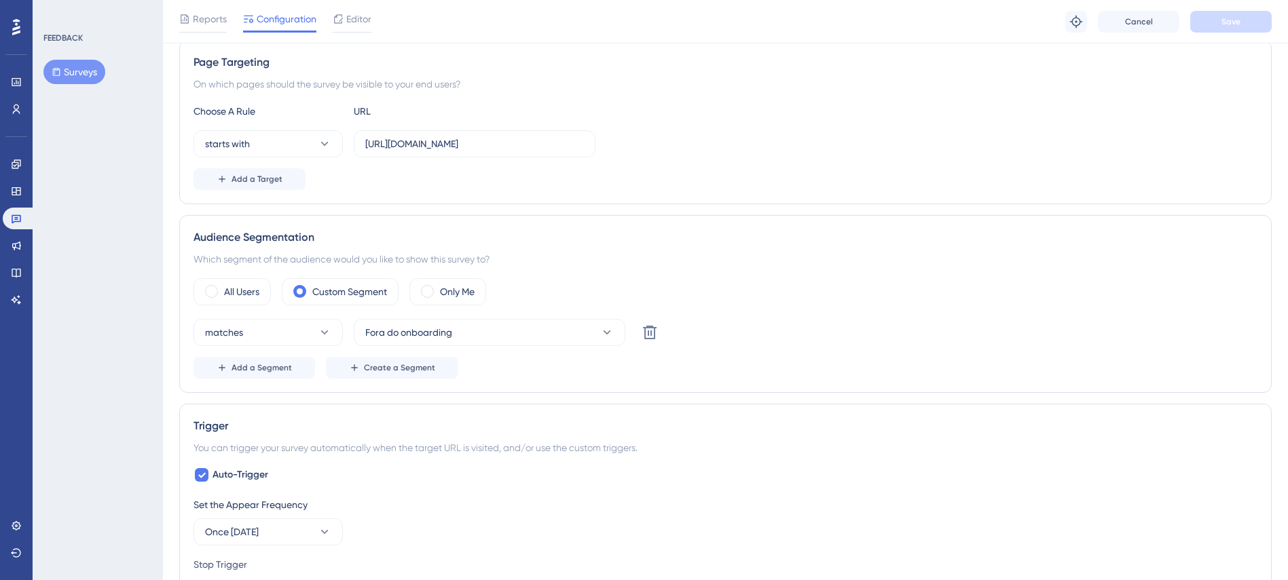
scroll to position [305, 0]
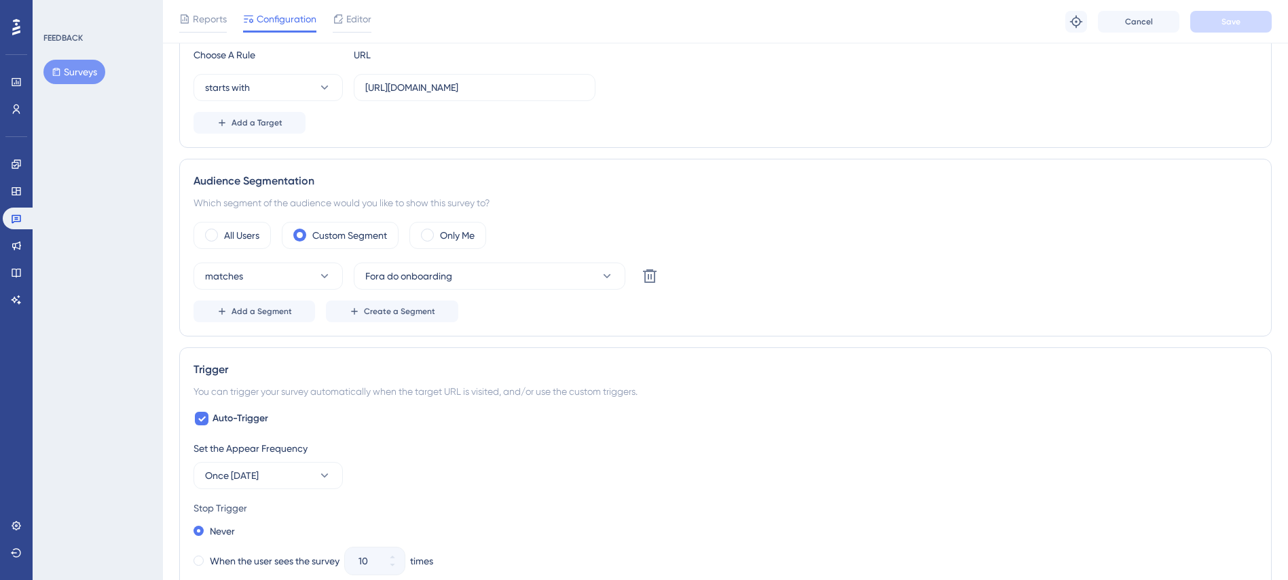
click at [295, 180] on div "Audience Segmentation" at bounding box center [725, 181] width 1064 height 16
click at [405, 315] on span "Create a Segment" at bounding box center [399, 311] width 71 height 11
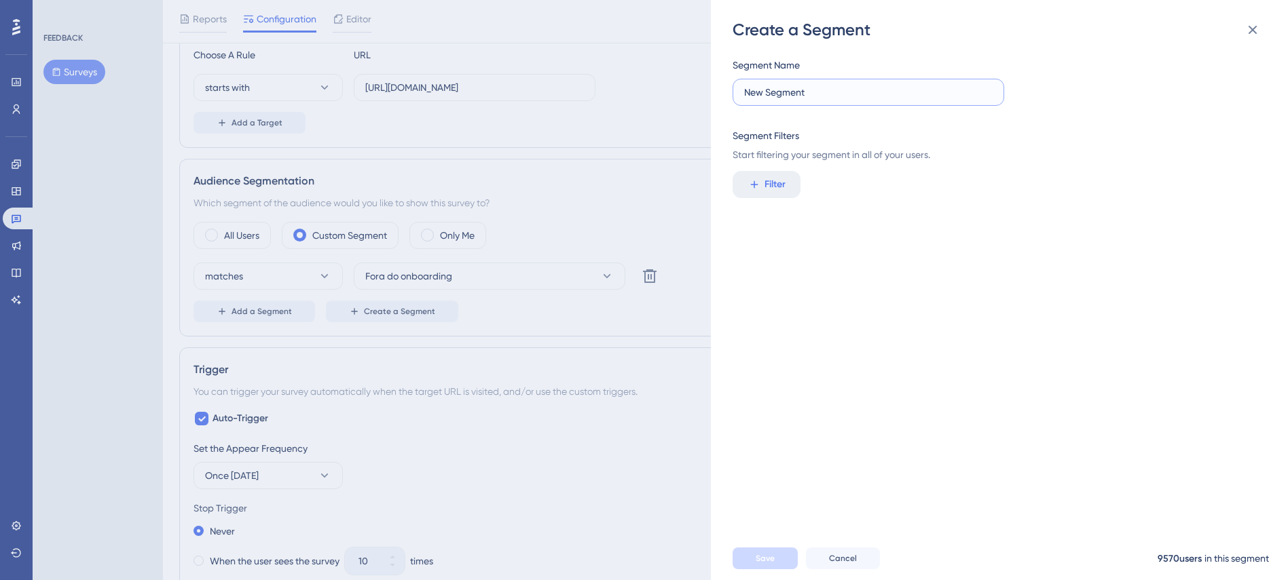
click at [812, 98] on input "New Segment" at bounding box center [868, 92] width 248 height 15
click at [779, 177] on span "Filter" at bounding box center [774, 184] width 21 height 16
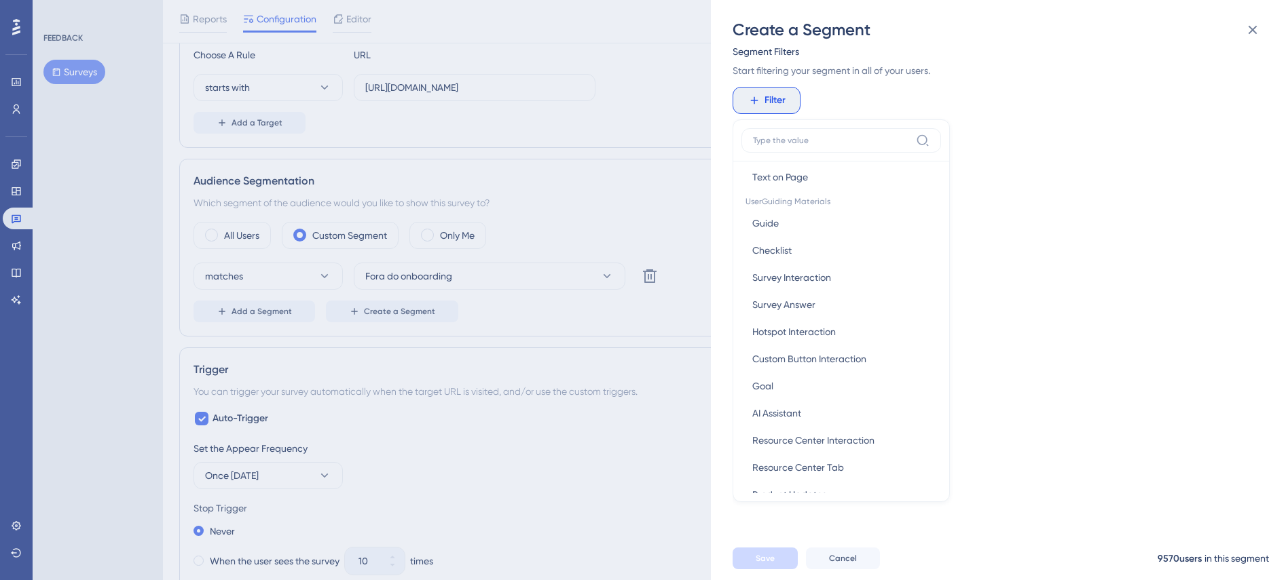
scroll to position [0, 0]
click at [1, 343] on div "Create a Segment Segment Name New Segment Segment Filters Start filtering your …" at bounding box center [644, 290] width 1288 height 580
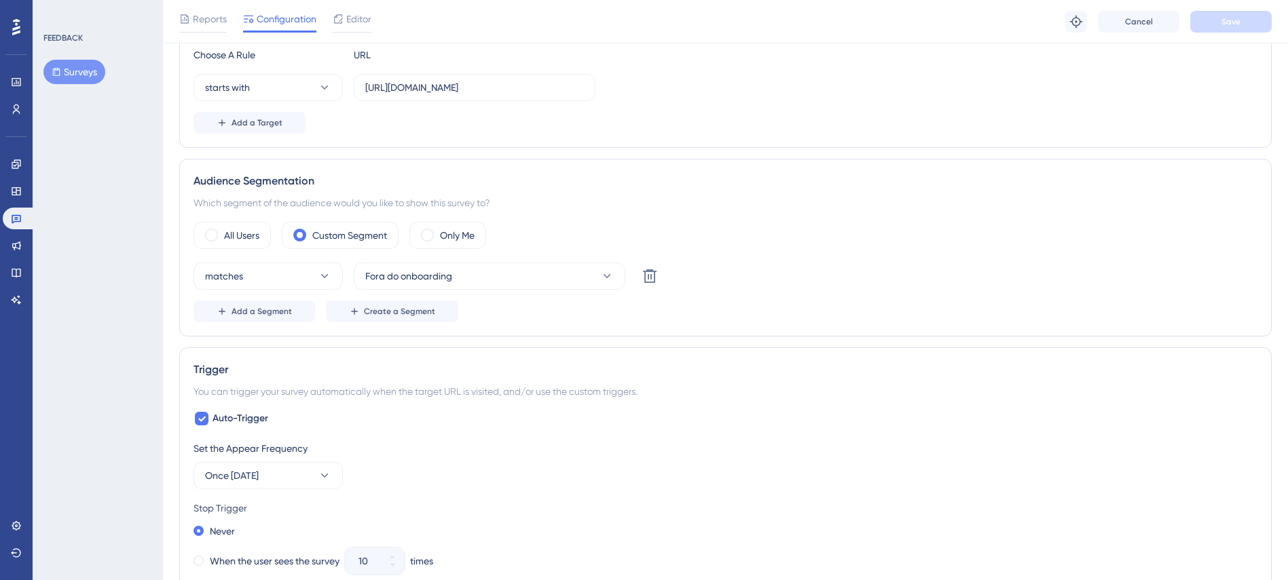
click at [22, 31] on div at bounding box center [16, 27] width 22 height 22
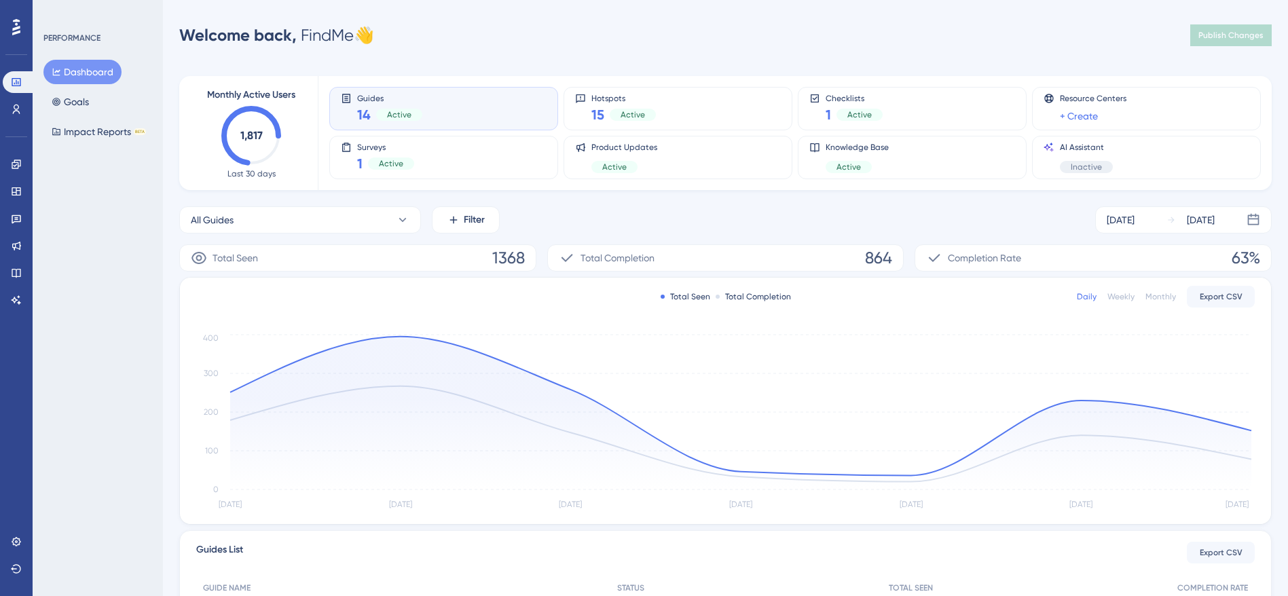
click at [109, 106] on div "Dashboard Goals Impact Reports BETA" at bounding box center [98, 102] width 110 height 84
click at [91, 77] on button "Dashboard" at bounding box center [82, 72] width 78 height 24
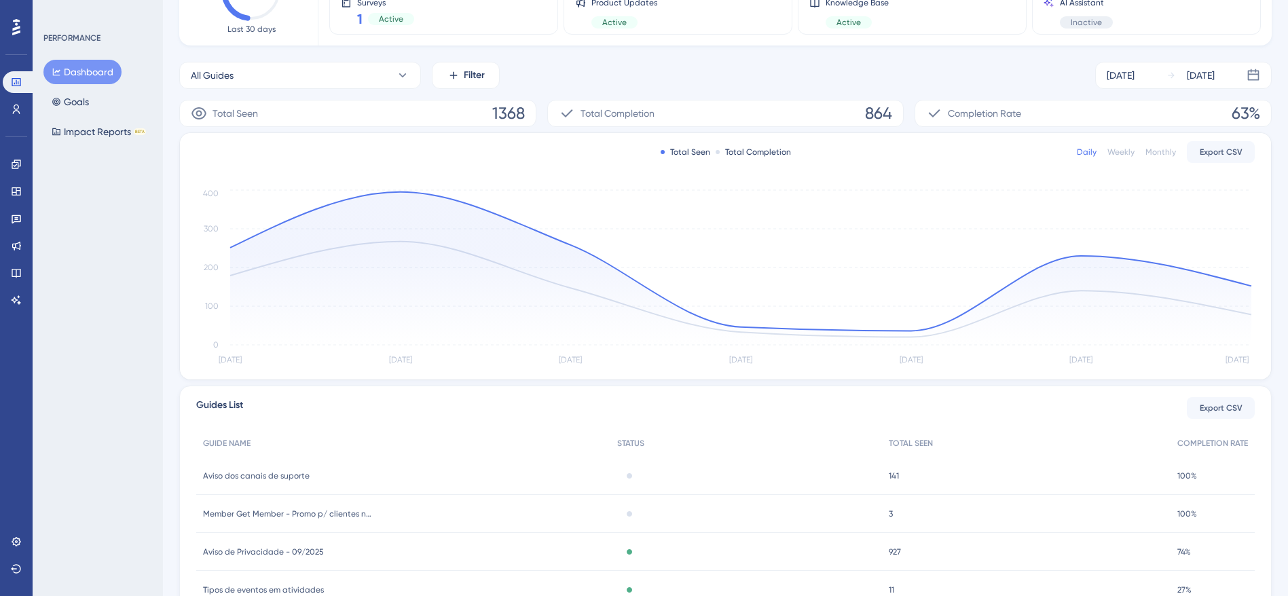
scroll to position [283, 0]
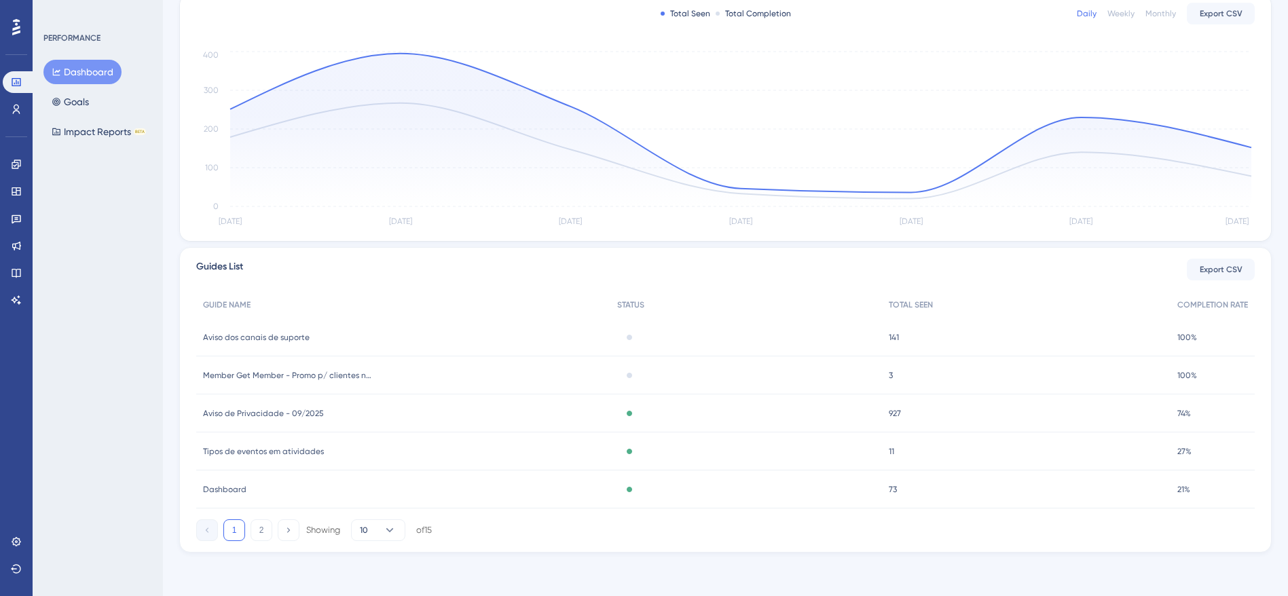
click at [105, 102] on div "Dashboard Goals Impact Reports BETA" at bounding box center [98, 102] width 110 height 84
click at [87, 105] on button "Goals" at bounding box center [70, 102] width 54 height 24
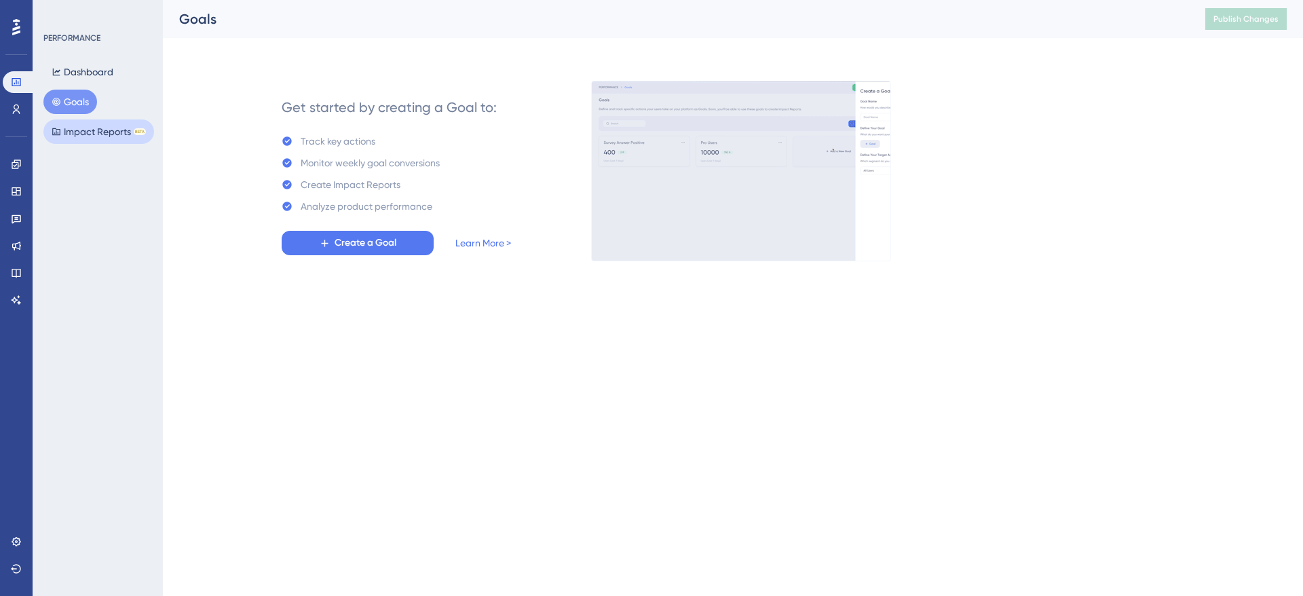
click at [84, 127] on button "Impact Reports BETA" at bounding box center [98, 131] width 111 height 24
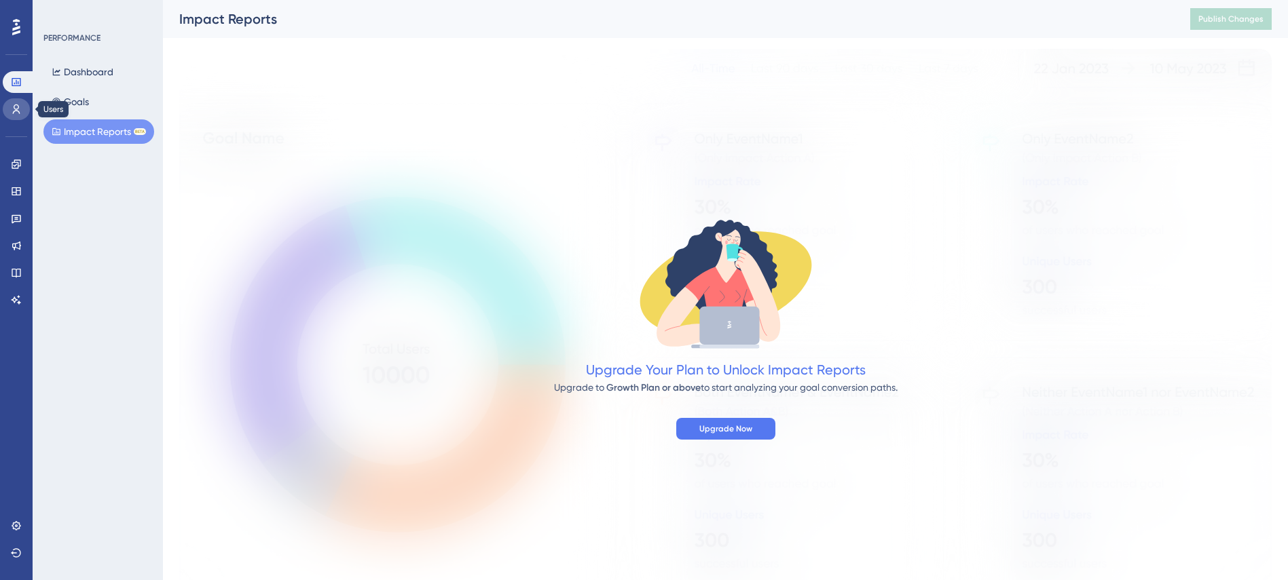
click at [20, 109] on icon at bounding box center [16, 109] width 11 height 11
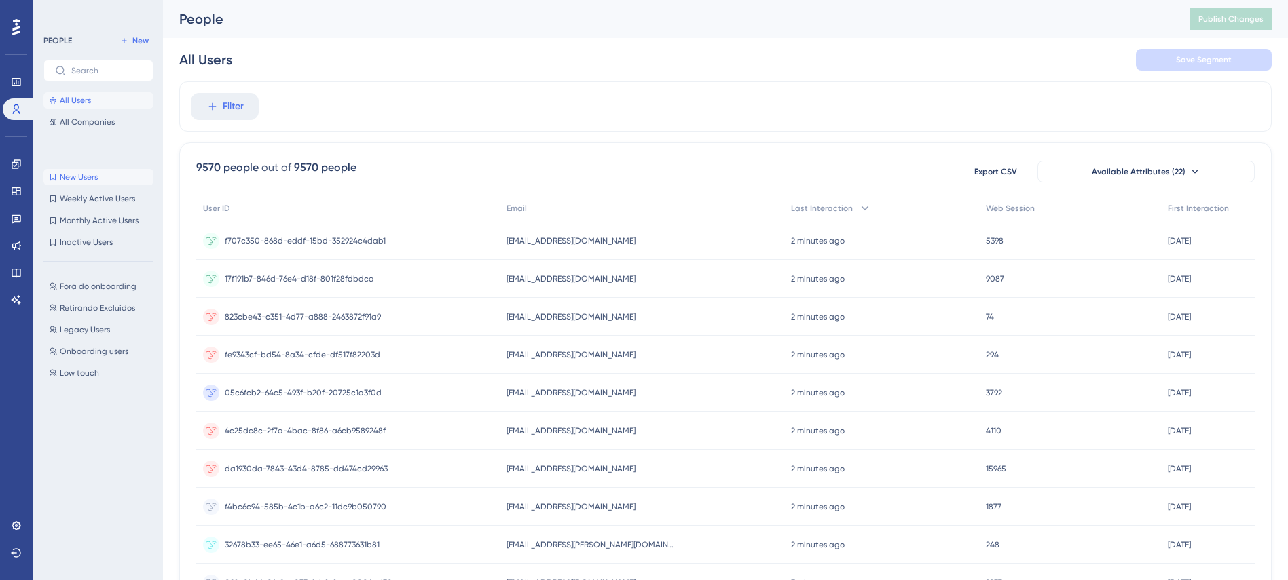
click at [90, 172] on span "New Users" at bounding box center [79, 177] width 38 height 11
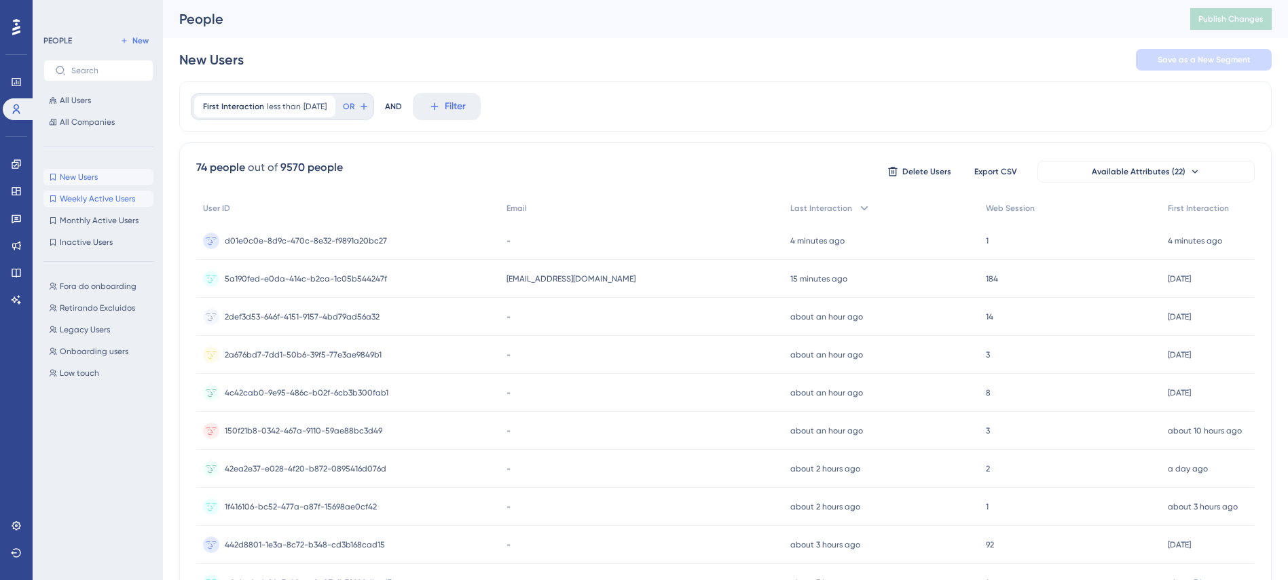
click at [87, 193] on span "Weekly Active Users" at bounding box center [97, 198] width 75 height 11
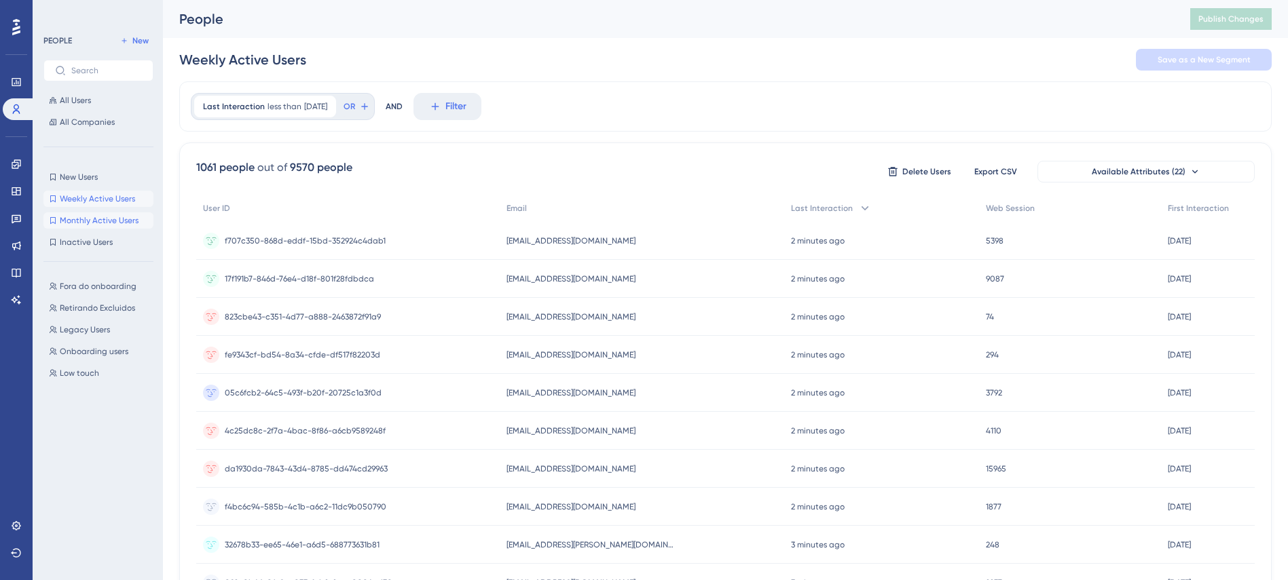
click at [85, 218] on span "Monthly Active Users" at bounding box center [99, 220] width 79 height 11
click at [86, 239] on span "Inactive Users" at bounding box center [86, 242] width 53 height 11
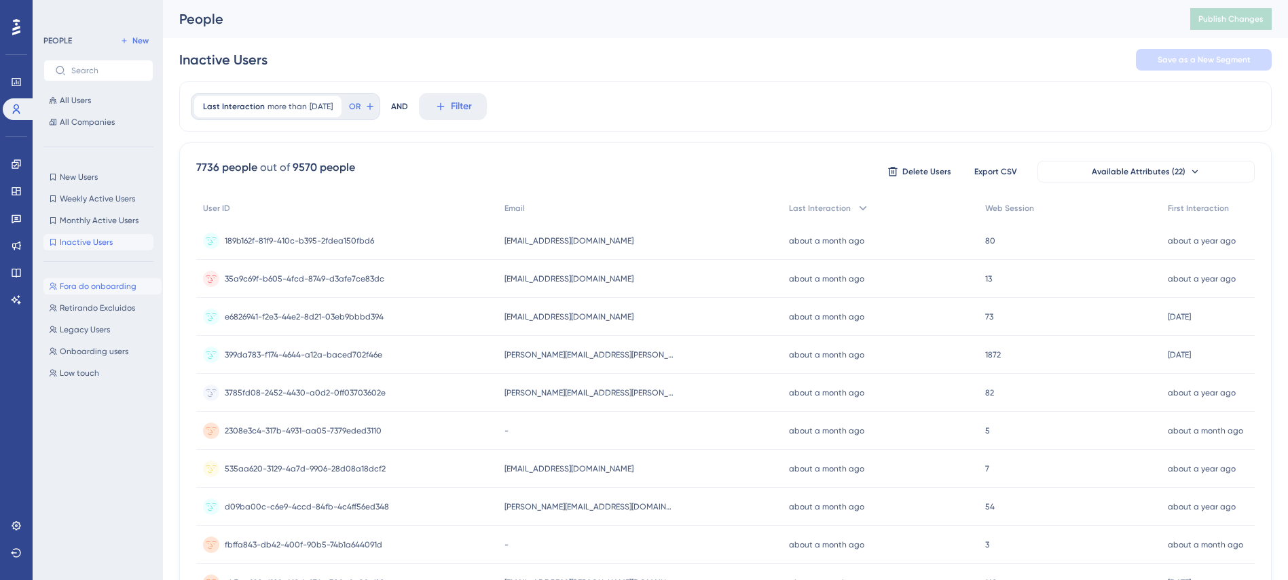
click at [103, 286] on span "Fora do onboarding" at bounding box center [98, 286] width 77 height 11
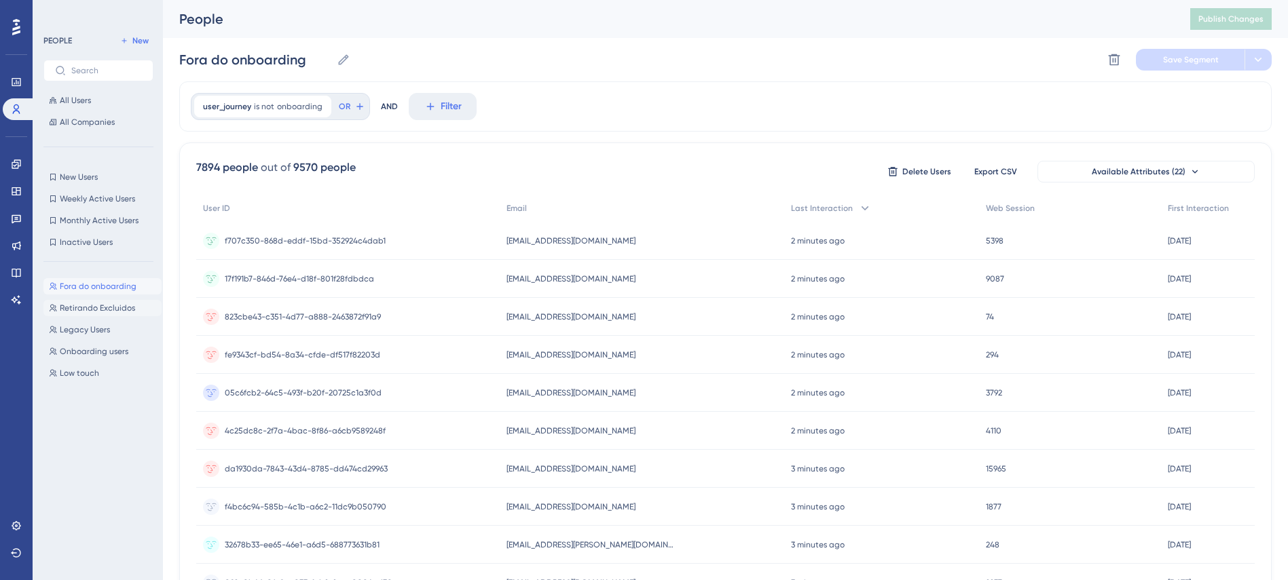
click at [99, 307] on span "Retirando Excluidos" at bounding box center [97, 308] width 75 height 11
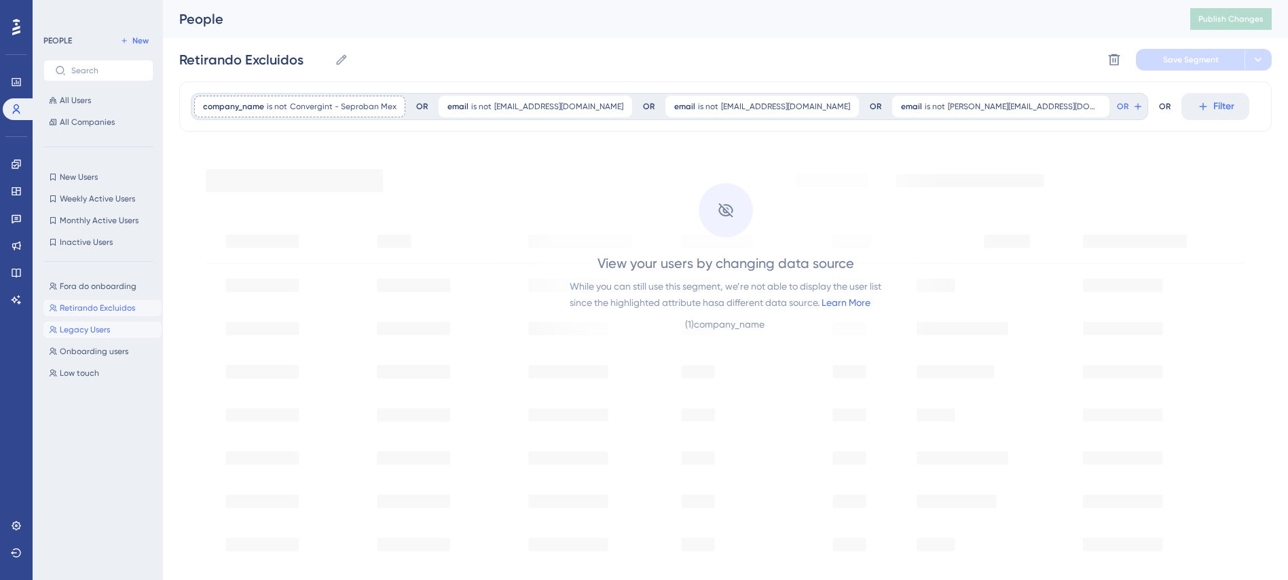
click at [92, 332] on span "Legacy Users" at bounding box center [85, 329] width 50 height 11
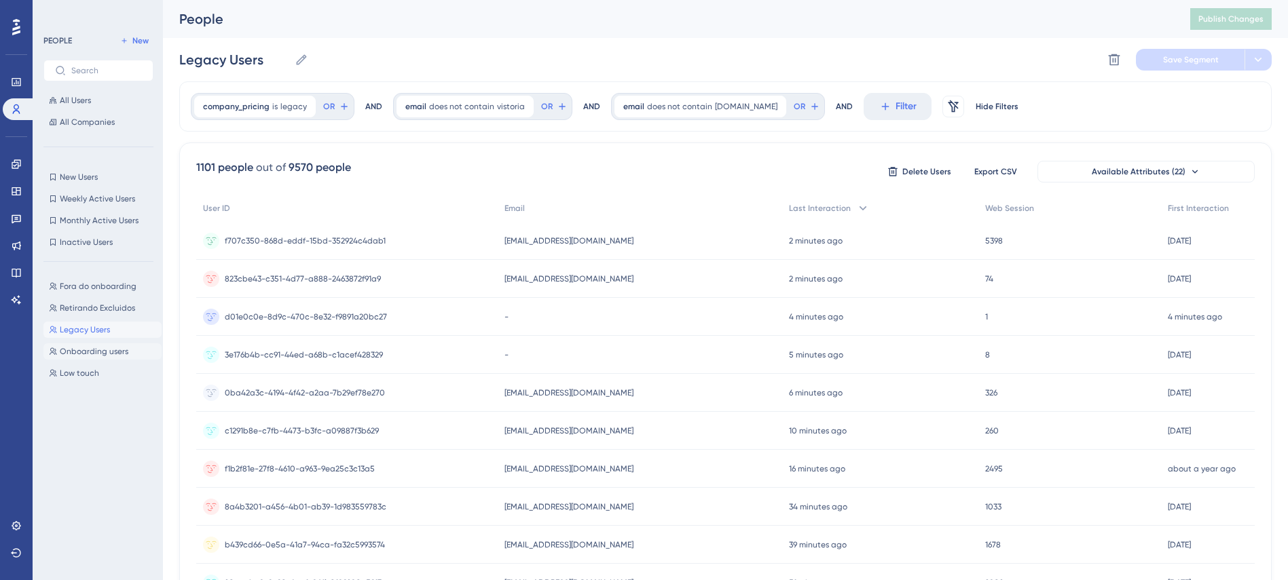
click at [90, 354] on span "Onboarding users" at bounding box center [94, 351] width 69 height 11
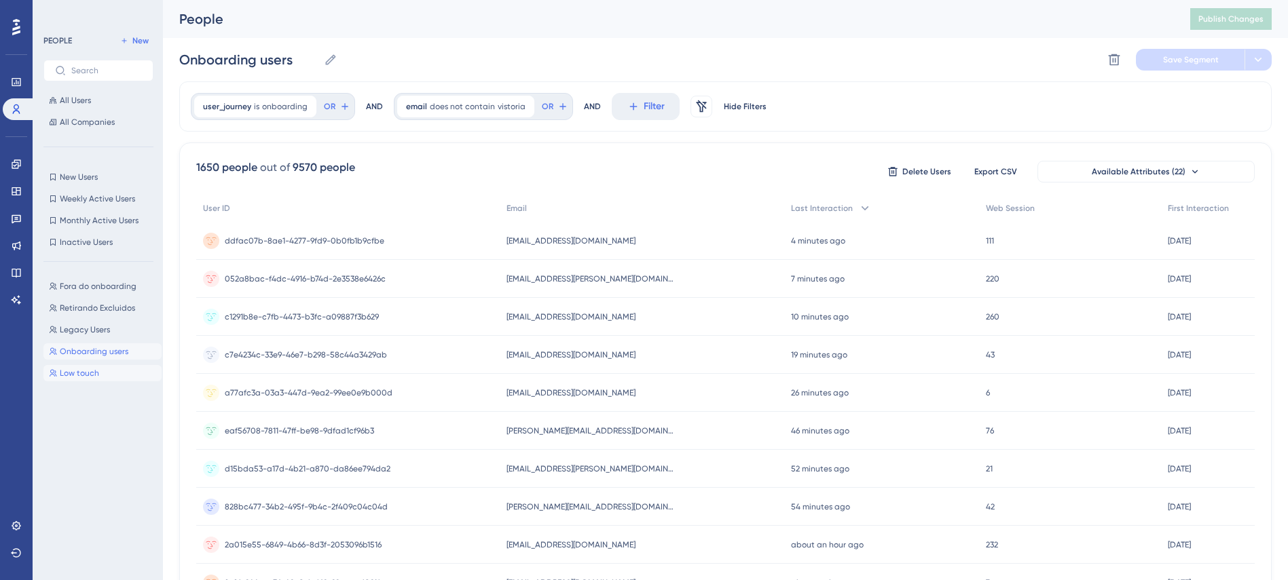
click at [75, 372] on span "Low touch" at bounding box center [79, 373] width 39 height 11
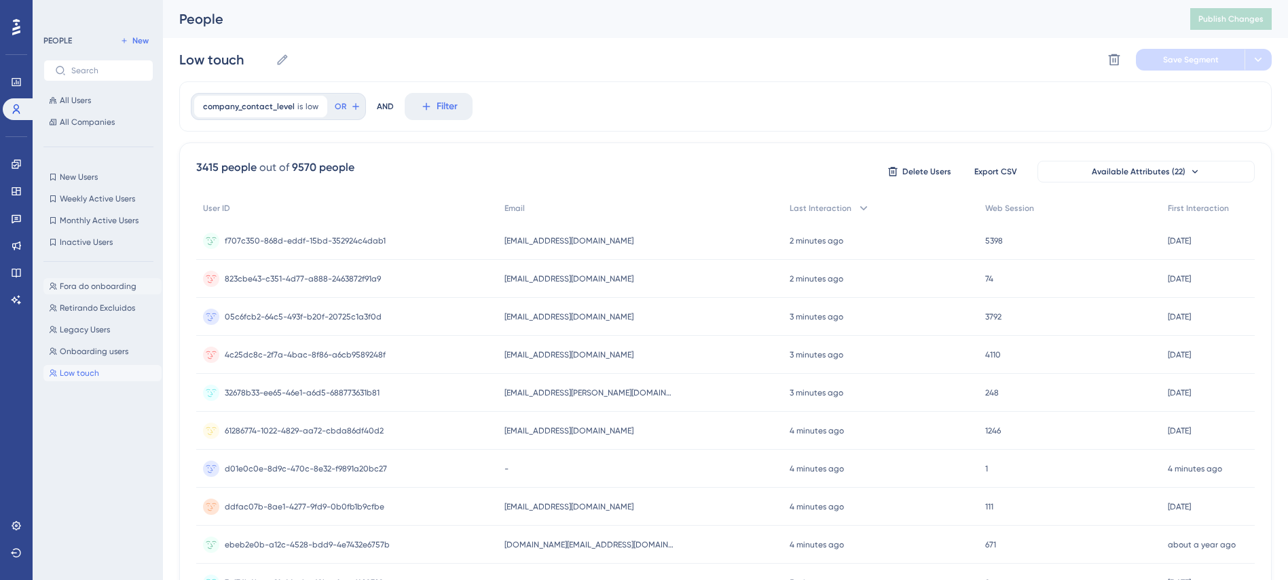
click at [106, 286] on span "Fora do onboarding" at bounding box center [98, 286] width 77 height 11
type input "Fora do onboarding"
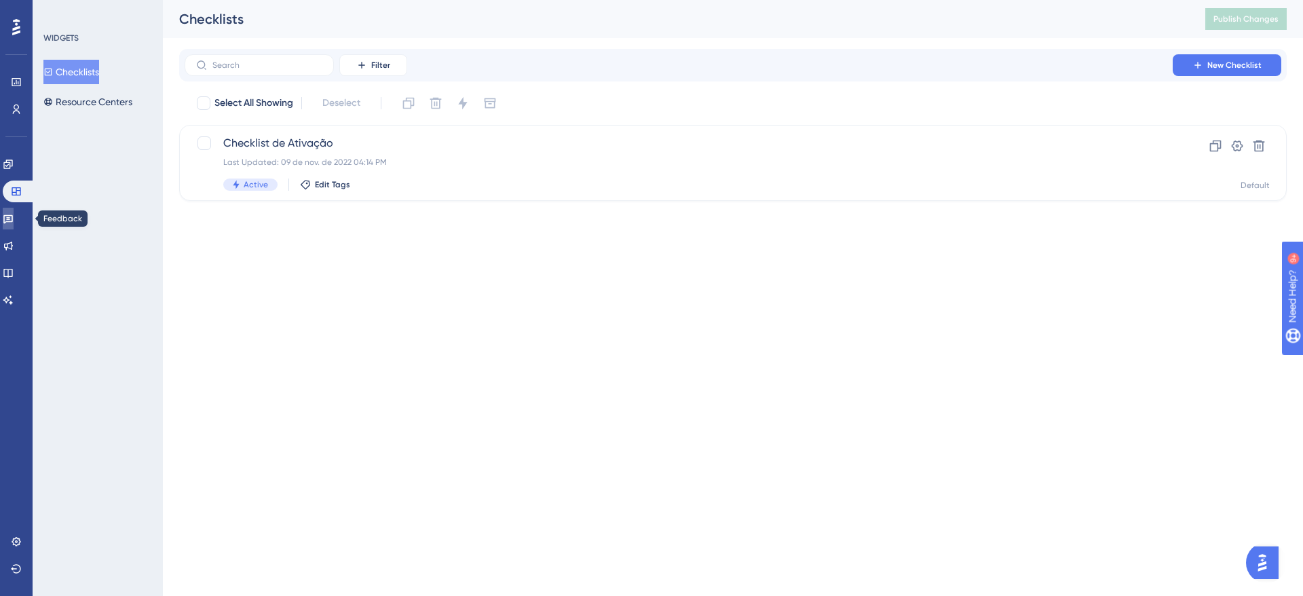
click at [10, 218] on link at bounding box center [8, 219] width 11 height 22
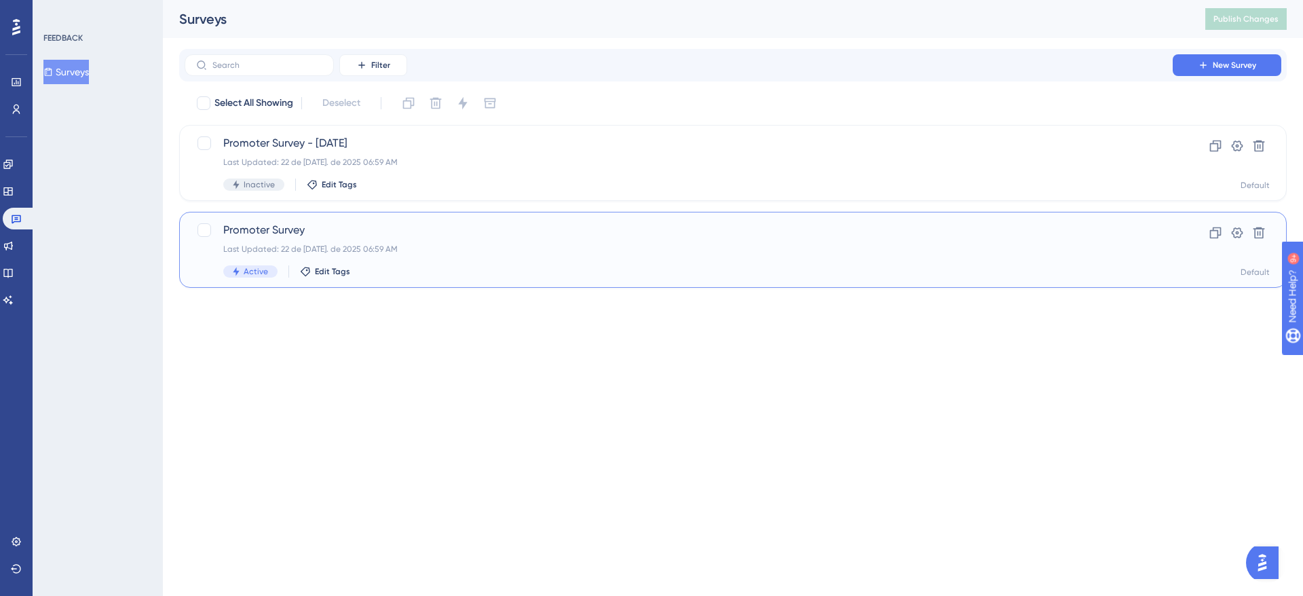
click at [380, 238] on div "Promoter Survey Last Updated: 22 de [DATE]. de 2025 06:59 AM Active Edit Tags" at bounding box center [678, 250] width 911 height 56
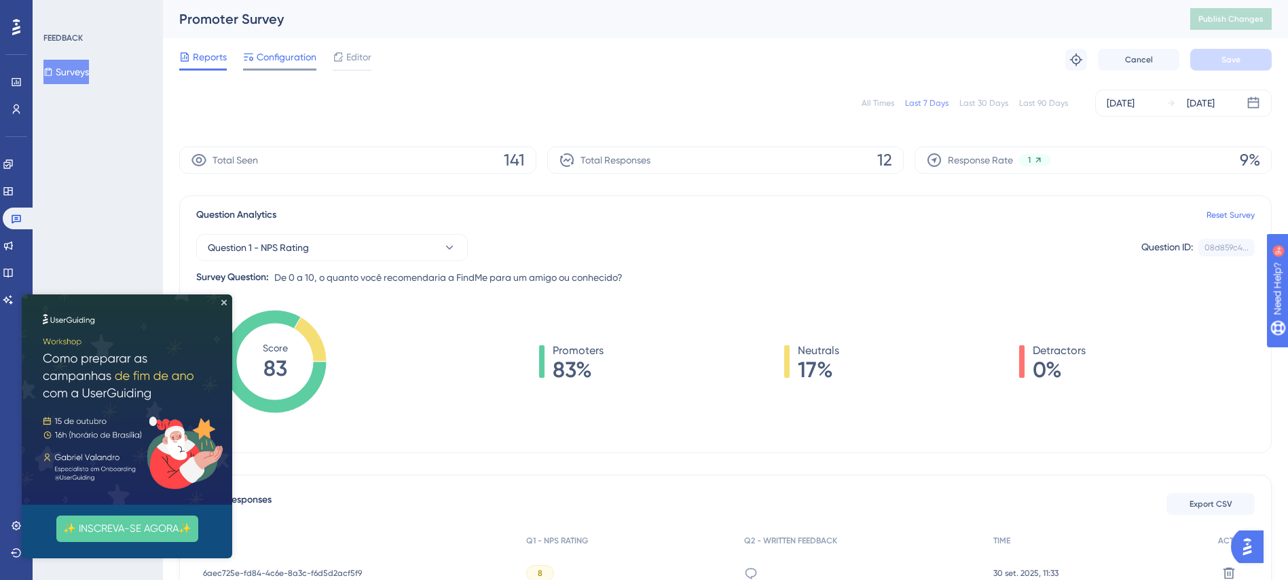
click at [297, 64] on span "Configuration" at bounding box center [287, 57] width 60 height 16
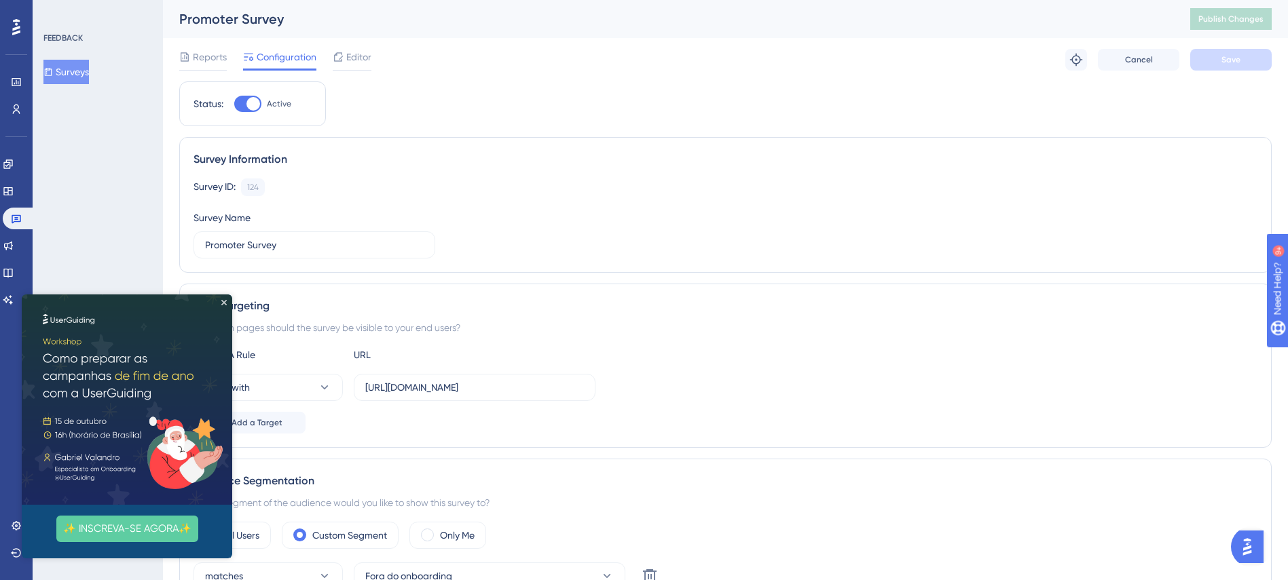
click at [228, 303] on img at bounding box center [127, 400] width 210 height 210
click at [225, 302] on icon "Close Preview" at bounding box center [223, 302] width 5 height 5
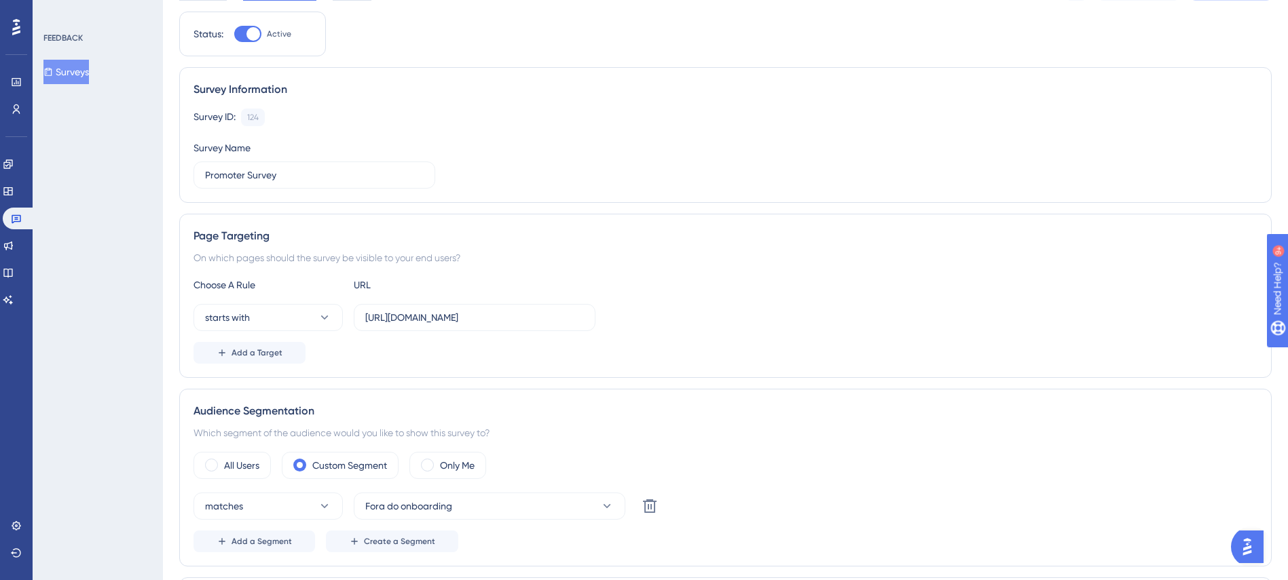
scroll to position [102, 0]
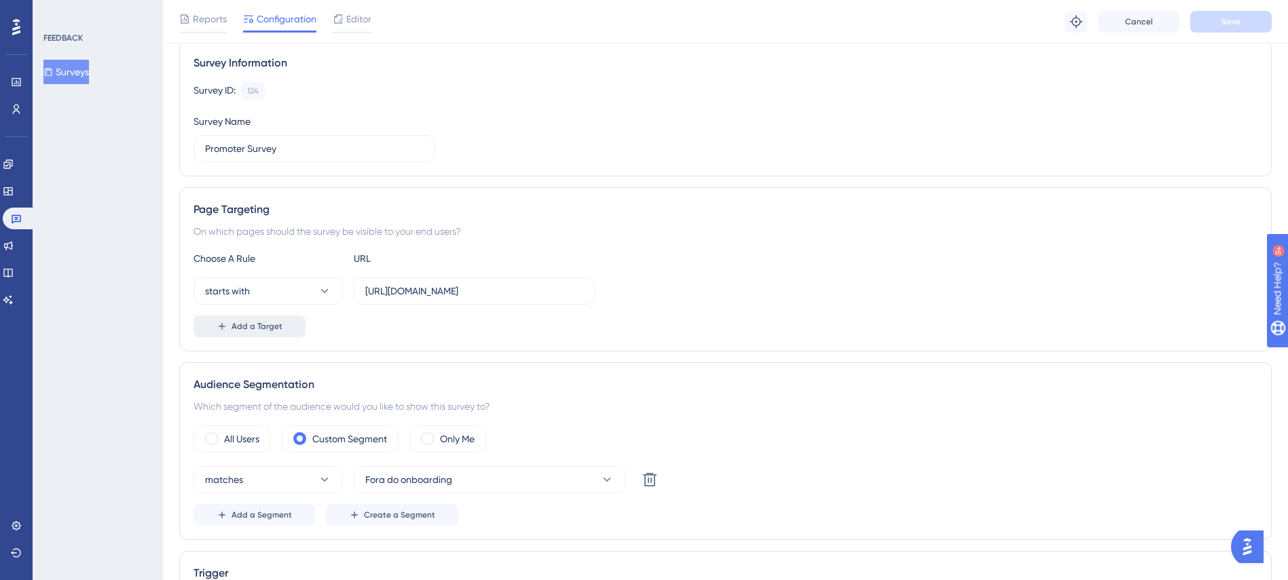
click at [265, 334] on button "Add a Target" at bounding box center [249, 327] width 112 height 22
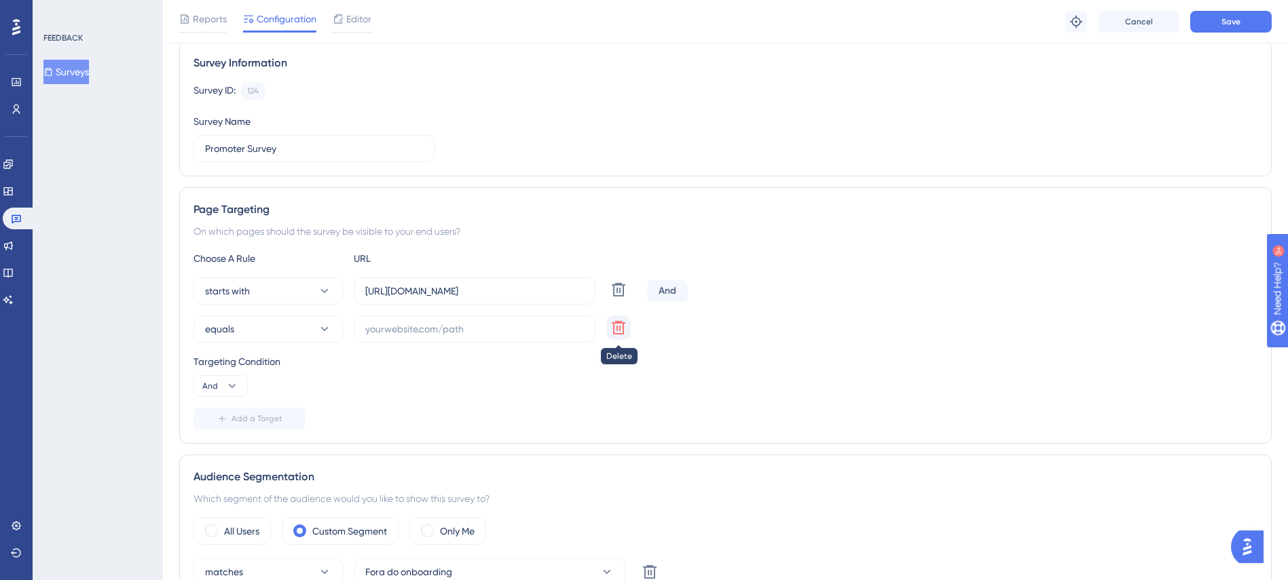
click at [618, 333] on icon at bounding box center [619, 328] width 14 height 14
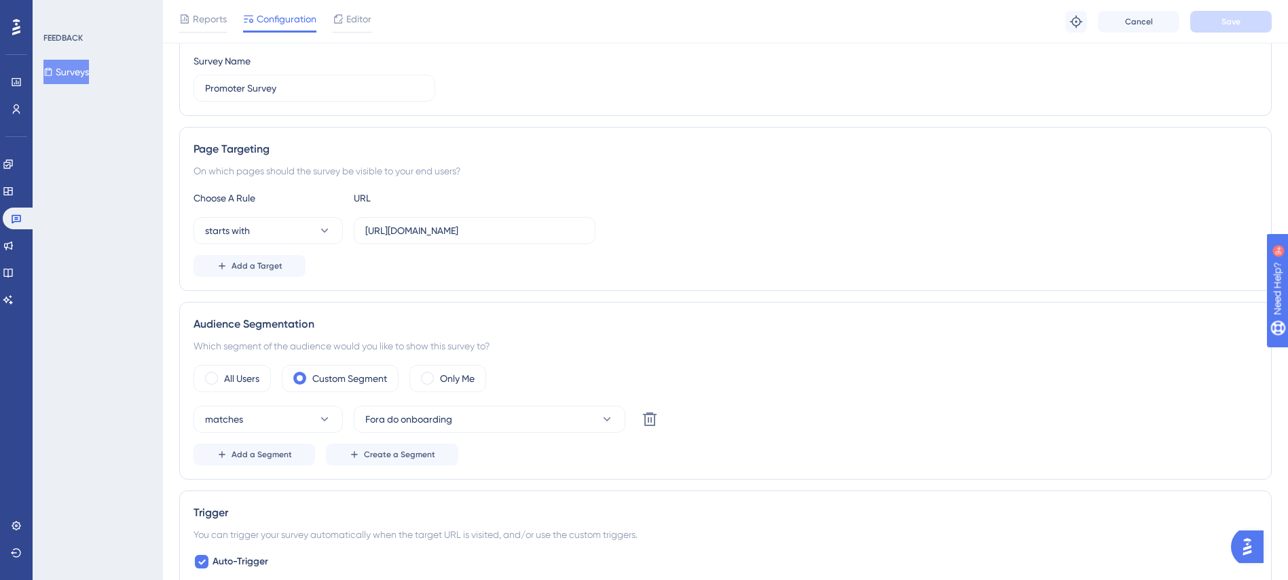
scroll to position [204, 0]
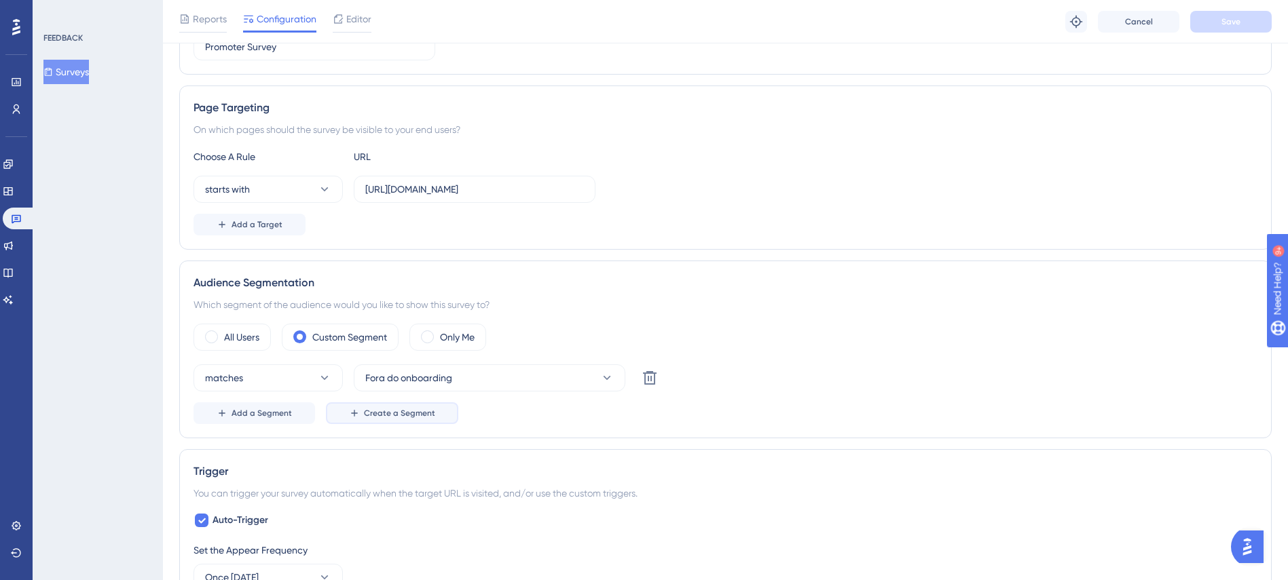
click at [424, 420] on button "Create a Segment" at bounding box center [392, 413] width 132 height 22
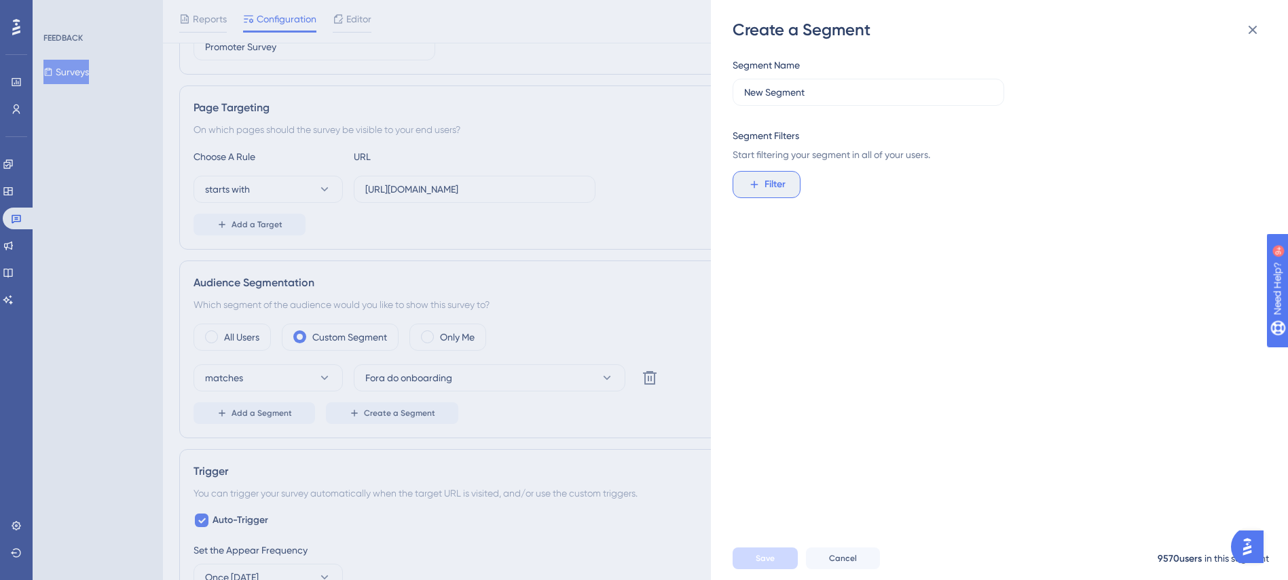
click at [762, 184] on button "Filter" at bounding box center [766, 184] width 68 height 27
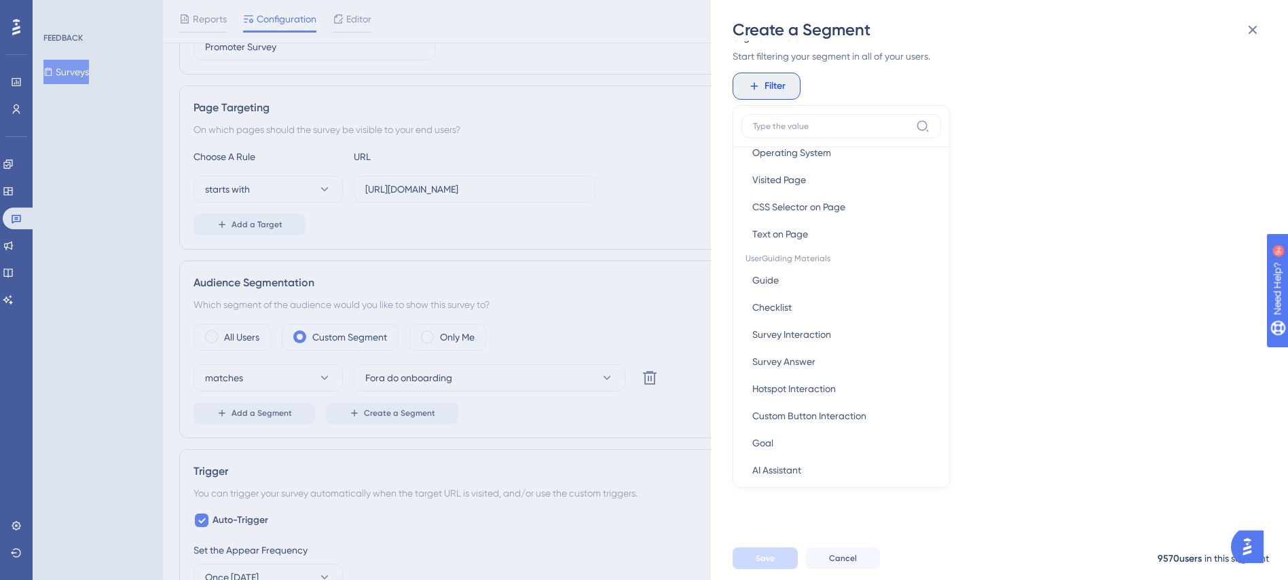
scroll to position [113, 0]
click at [1070, 250] on div "Segment Name New Segment Segment Filters Start filtering your segment in all of…" at bounding box center [1005, 289] width 547 height 496
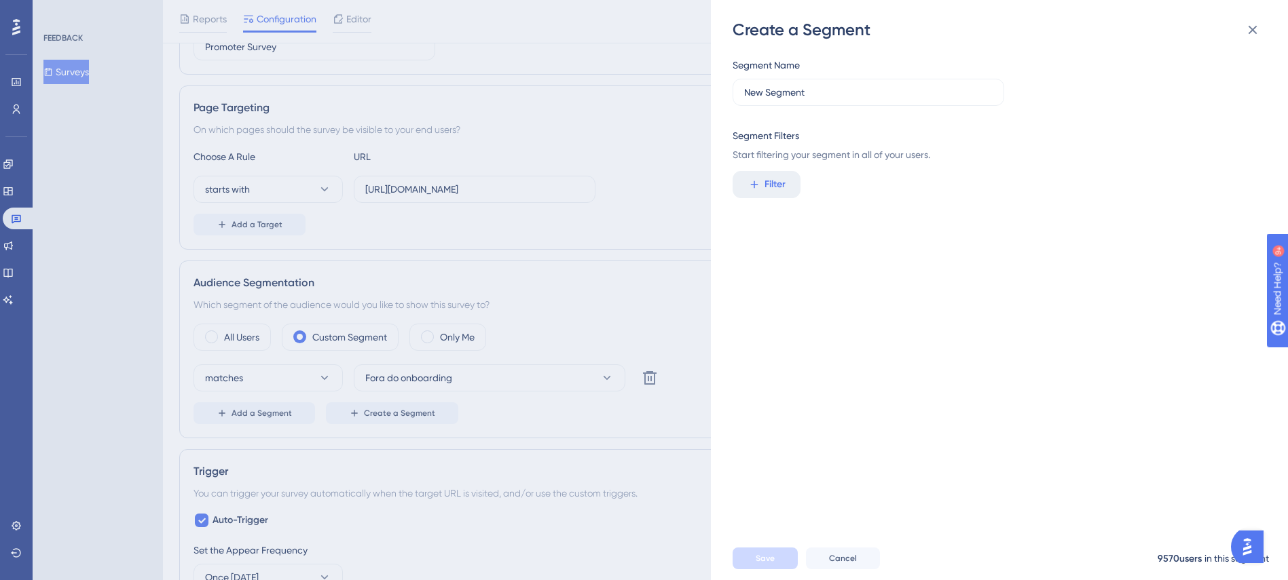
scroll to position [0, 0]
click at [1255, 32] on icon at bounding box center [1252, 30] width 9 height 9
